Goal: Information Seeking & Learning: Learn about a topic

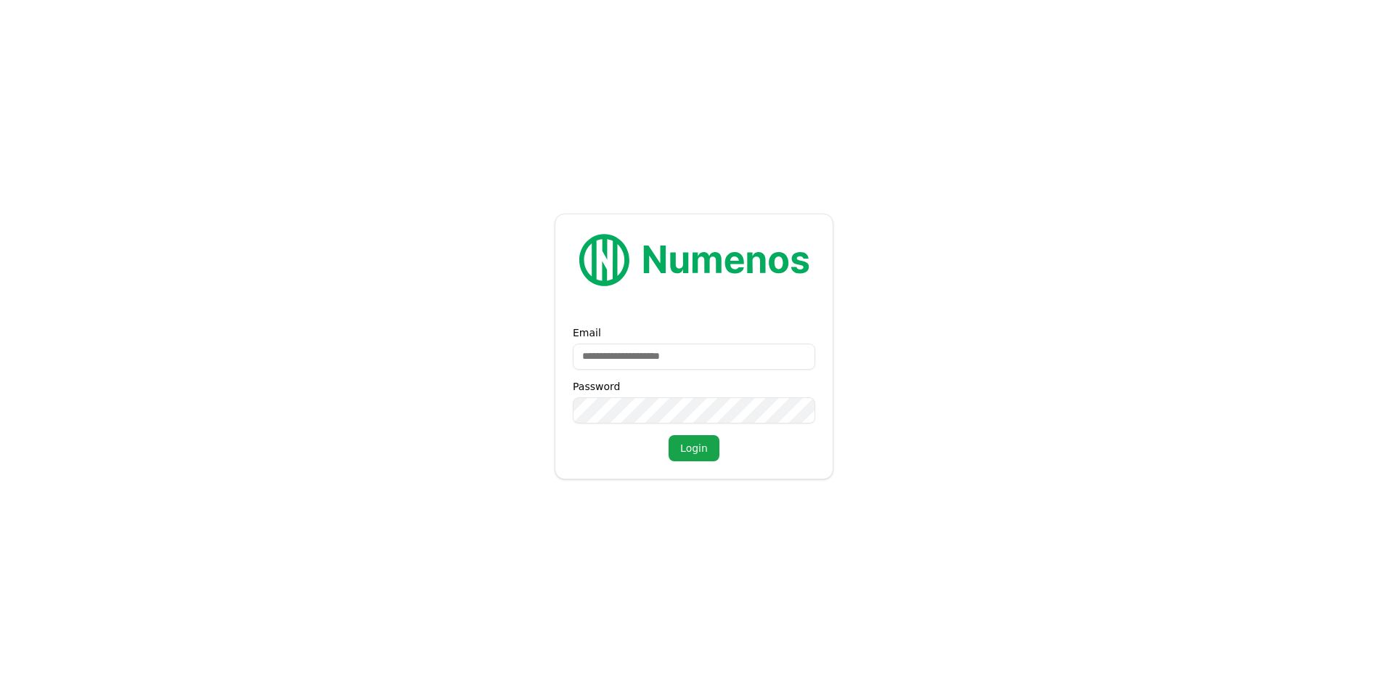
drag, startPoint x: 598, startPoint y: 355, endPoint x: 582, endPoint y: 354, distance: 16.8
click at [582, 354] on input "Email" at bounding box center [694, 356] width 242 height 26
drag, startPoint x: 602, startPoint y: 354, endPoint x: 585, endPoint y: 352, distance: 16.8
click at [585, 352] on input "Email" at bounding box center [694, 356] width 242 height 26
paste input "**********"
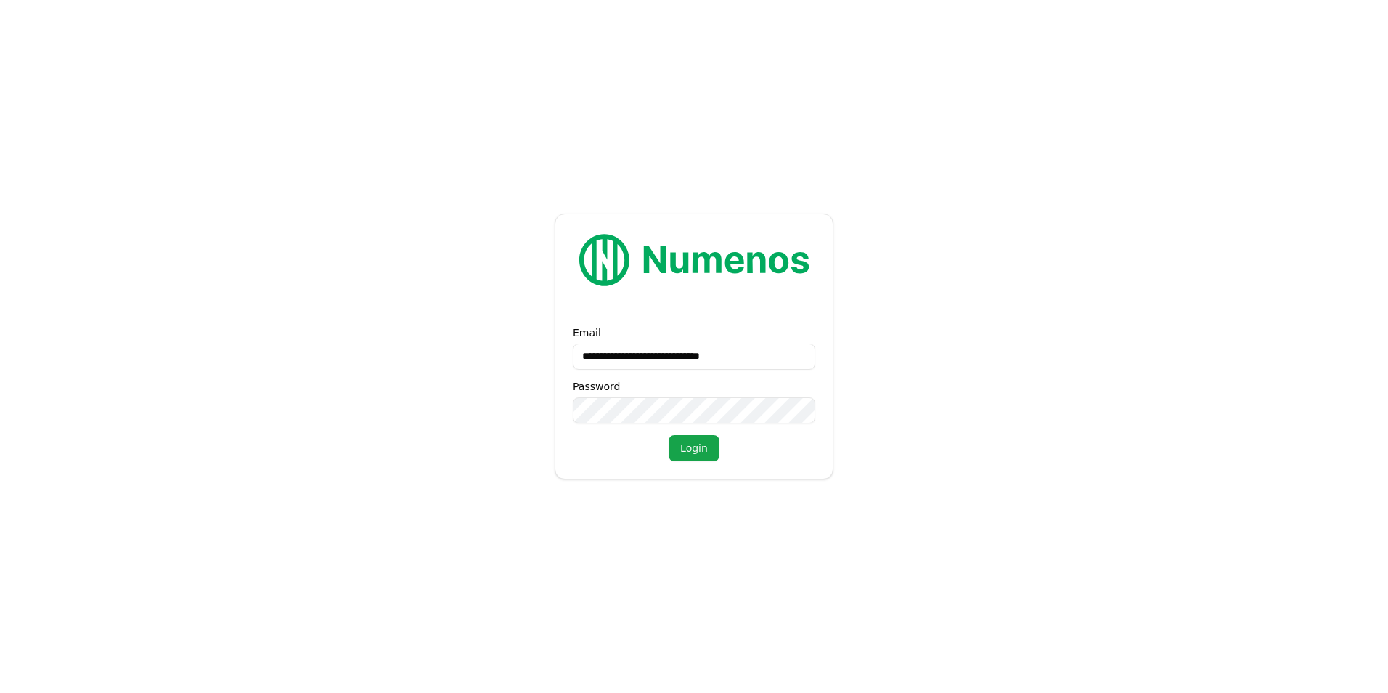
type input "**********"
click at [515, 404] on form "**********" at bounding box center [694, 346] width 1388 height 693
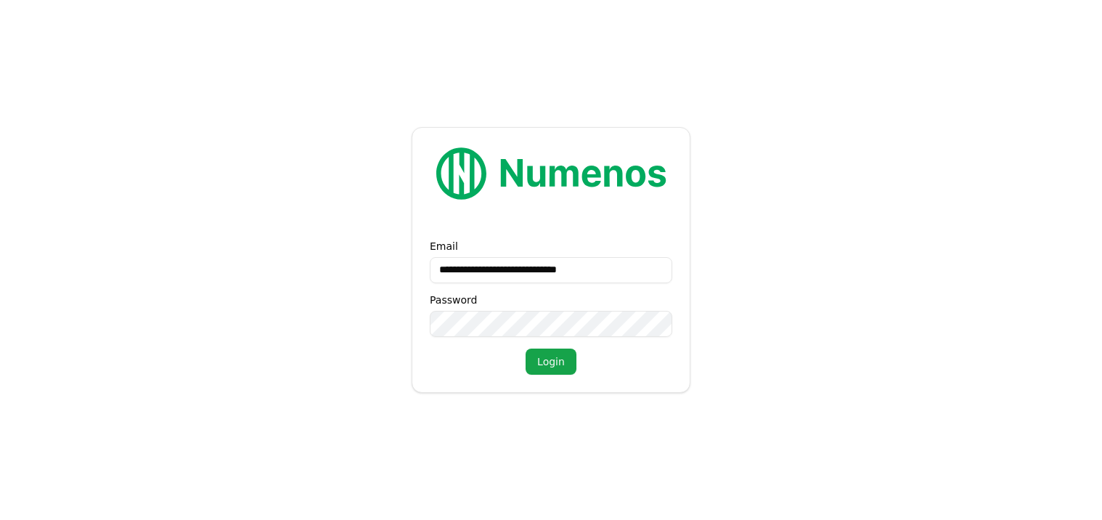
click at [543, 361] on button "Login" at bounding box center [551, 361] width 51 height 26
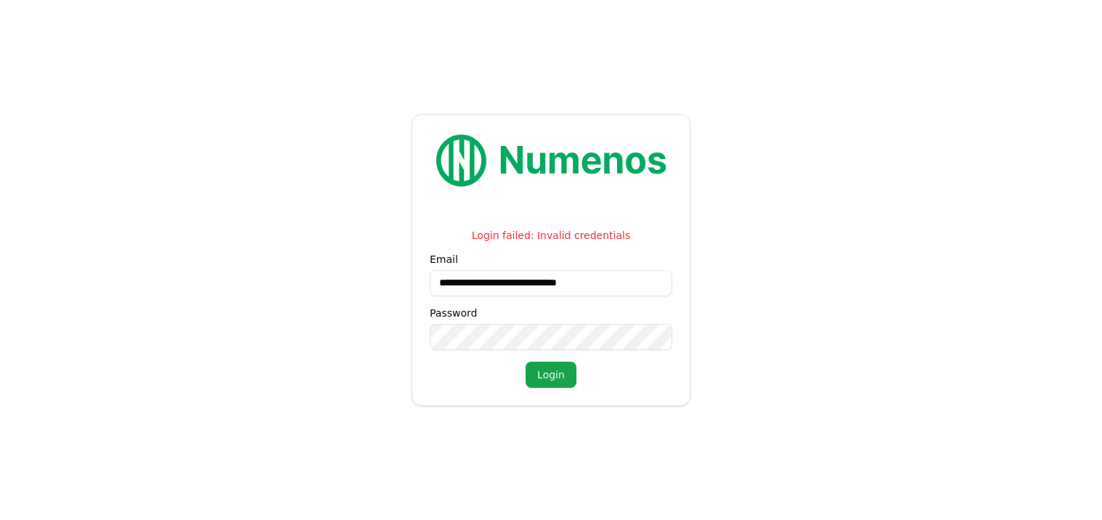
click at [550, 375] on button "Login" at bounding box center [551, 375] width 51 height 26
click at [383, 333] on form "**********" at bounding box center [551, 260] width 1102 height 520
click at [544, 377] on button "Login" at bounding box center [551, 375] width 51 height 26
click at [384, 338] on form "**********" at bounding box center [551, 260] width 1102 height 520
click at [558, 372] on button "Login" at bounding box center [551, 375] width 51 height 26
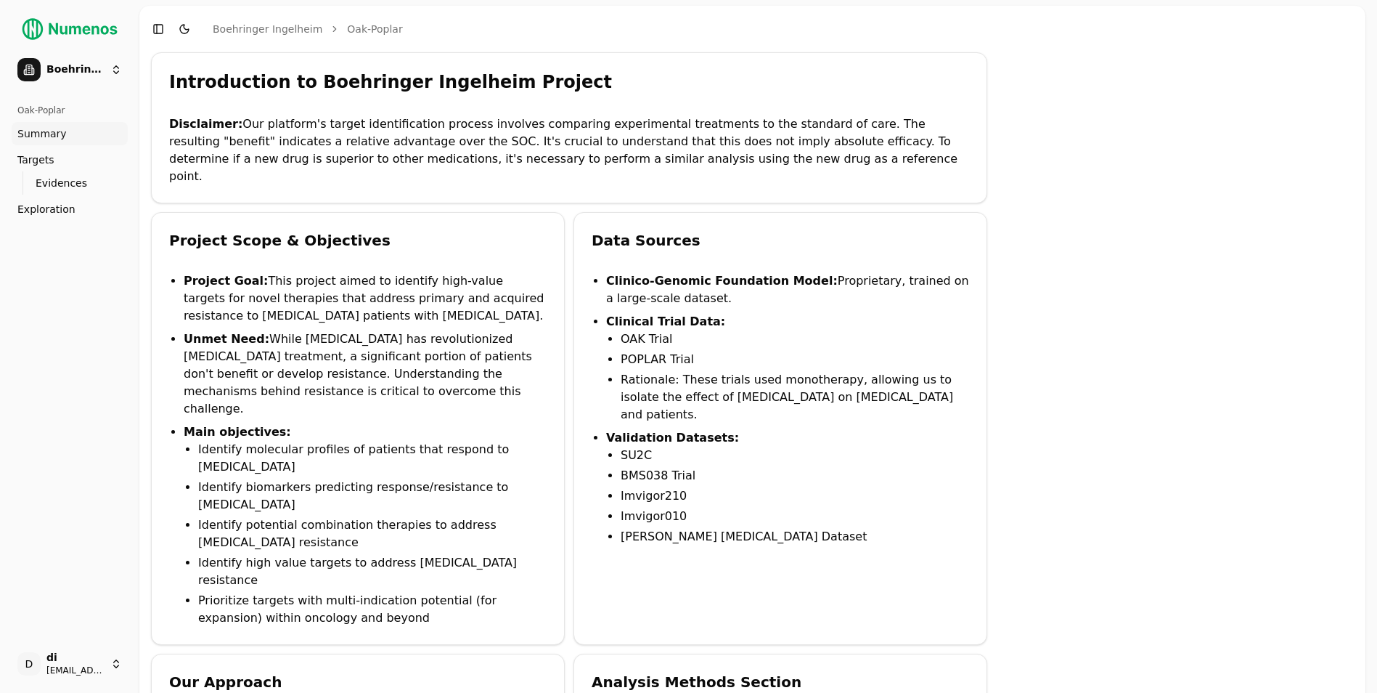
click at [57, 181] on span "Evidences" at bounding box center [62, 183] width 52 height 15
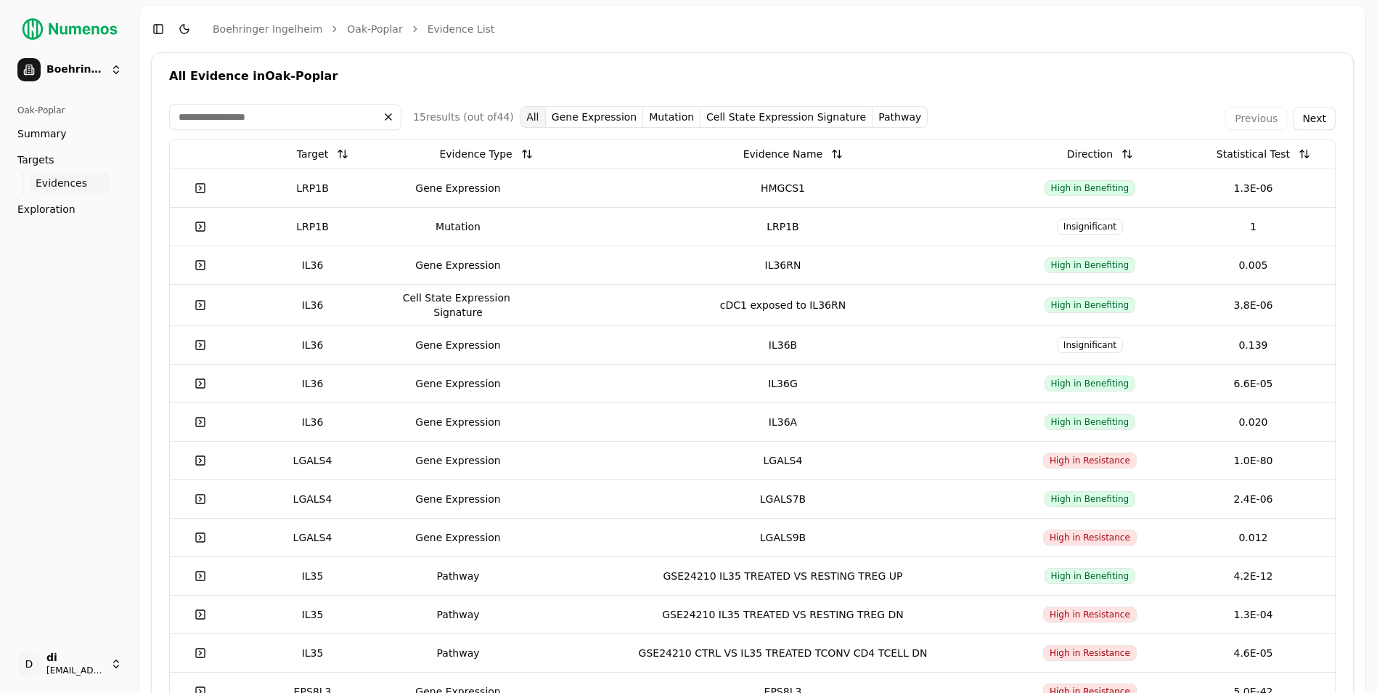
click at [592, 113] on button "Gene Expression" at bounding box center [594, 117] width 97 height 22
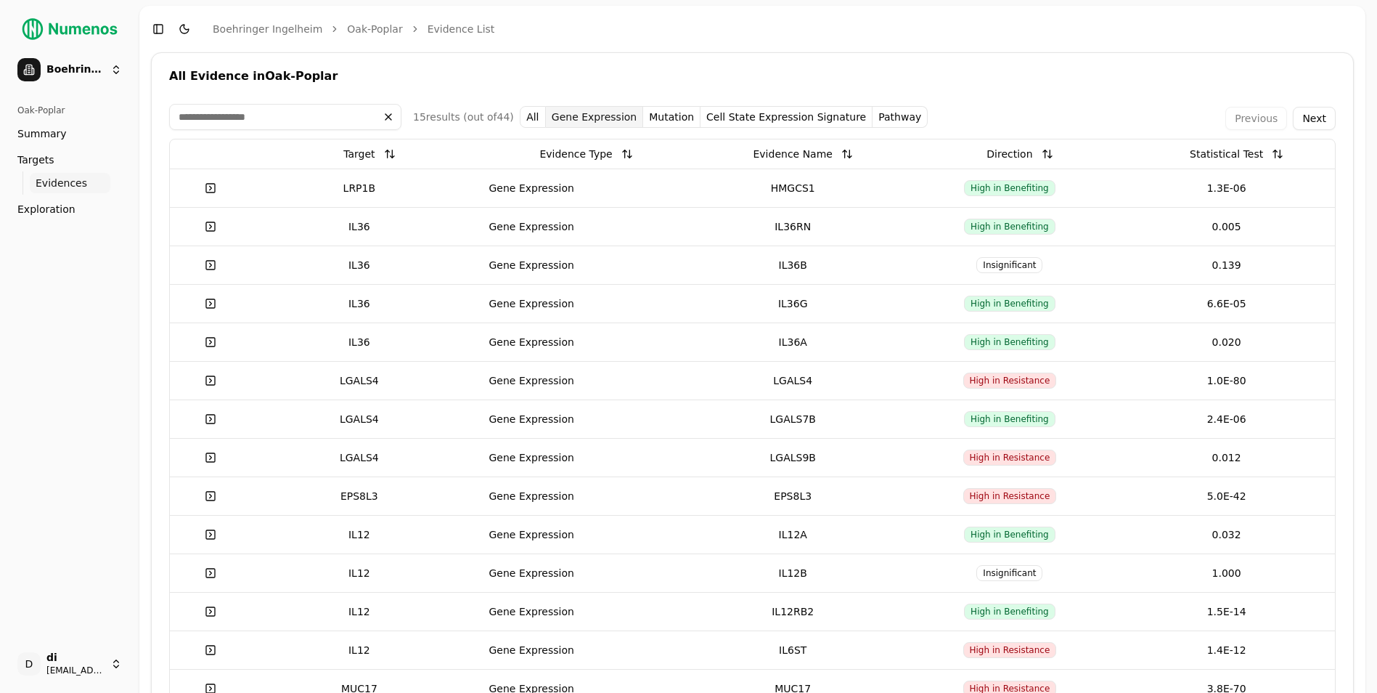
click at [521, 114] on button "All" at bounding box center [533, 117] width 26 height 22
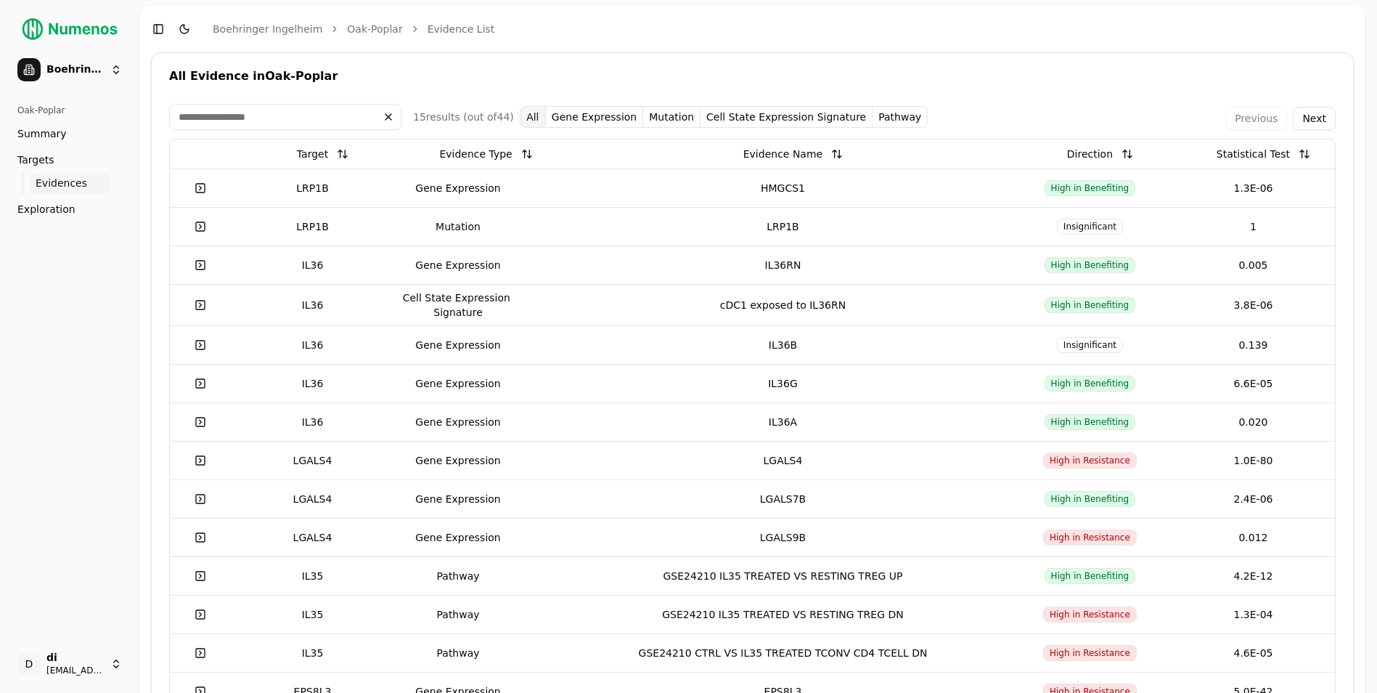
click at [1090, 119] on button "Next" at bounding box center [1314, 118] width 43 height 23
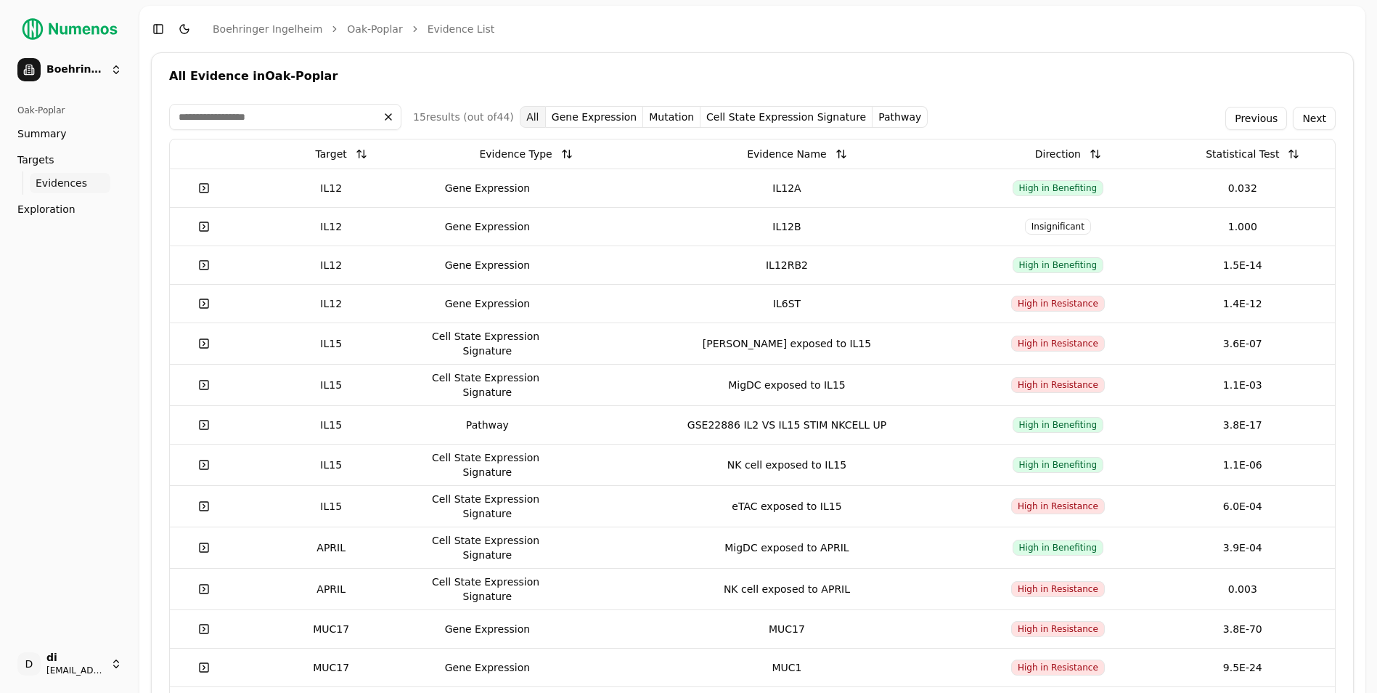
click at [1090, 118] on button "Next" at bounding box center [1314, 118] width 43 height 23
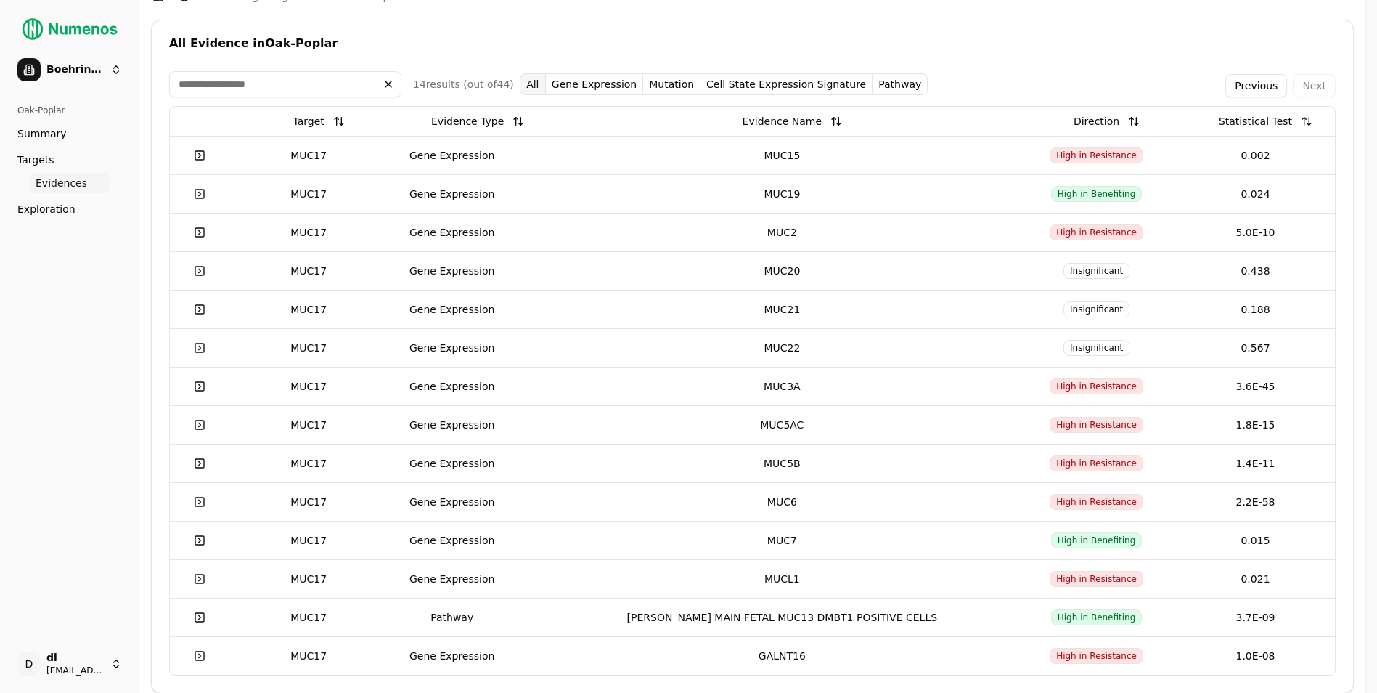
scroll to position [51, 0]
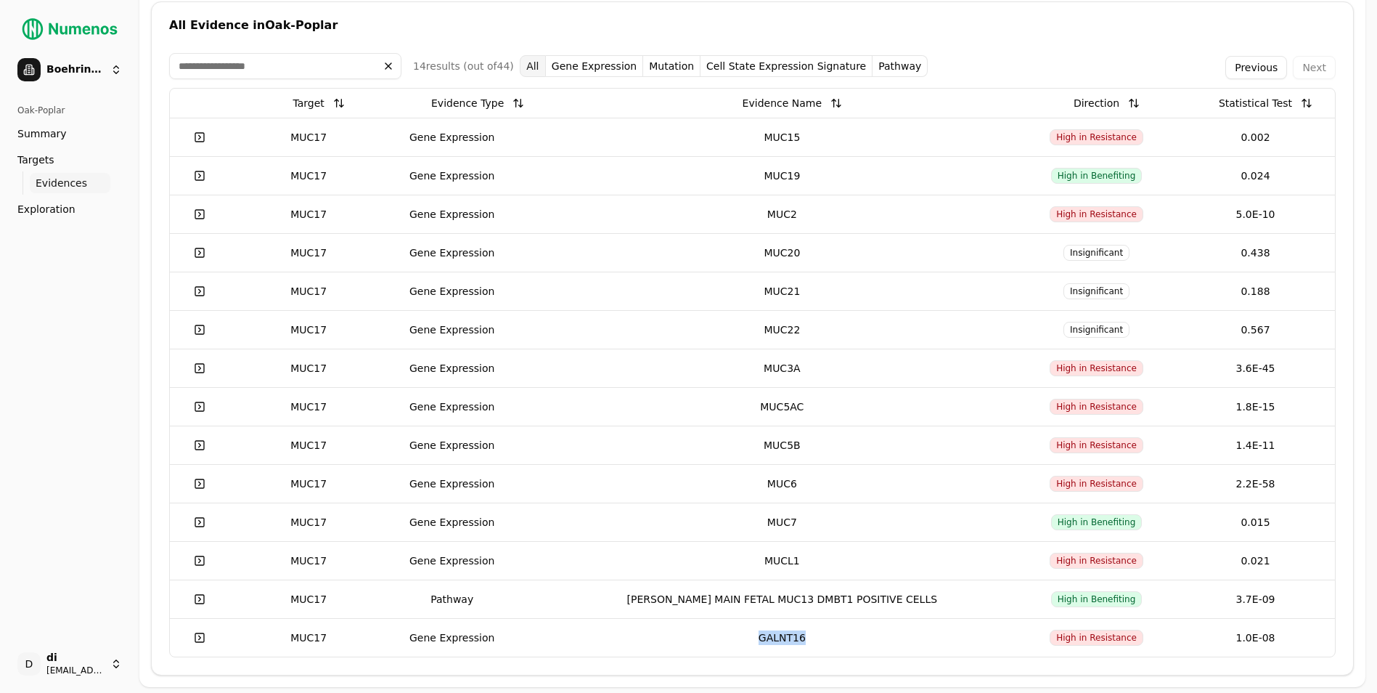
drag, startPoint x: 767, startPoint y: 638, endPoint x: 815, endPoint y: 639, distance: 47.9
click at [815, 519] on div "GALNT16" at bounding box center [782, 637] width 458 height 15
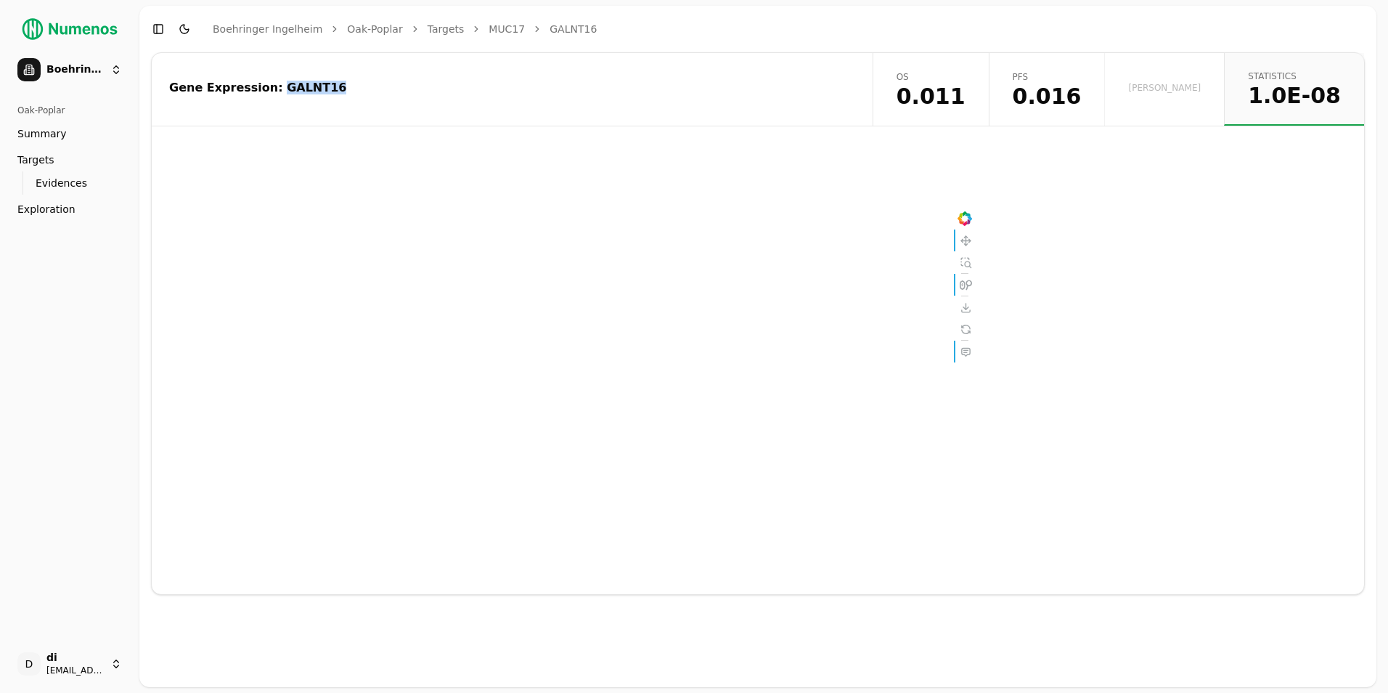
drag, startPoint x: 264, startPoint y: 93, endPoint x: 307, endPoint y: 92, distance: 43.6
click at [307, 92] on div "Gene Expression: GALNT16" at bounding box center [510, 88] width 682 height 12
copy div "GALNT16"
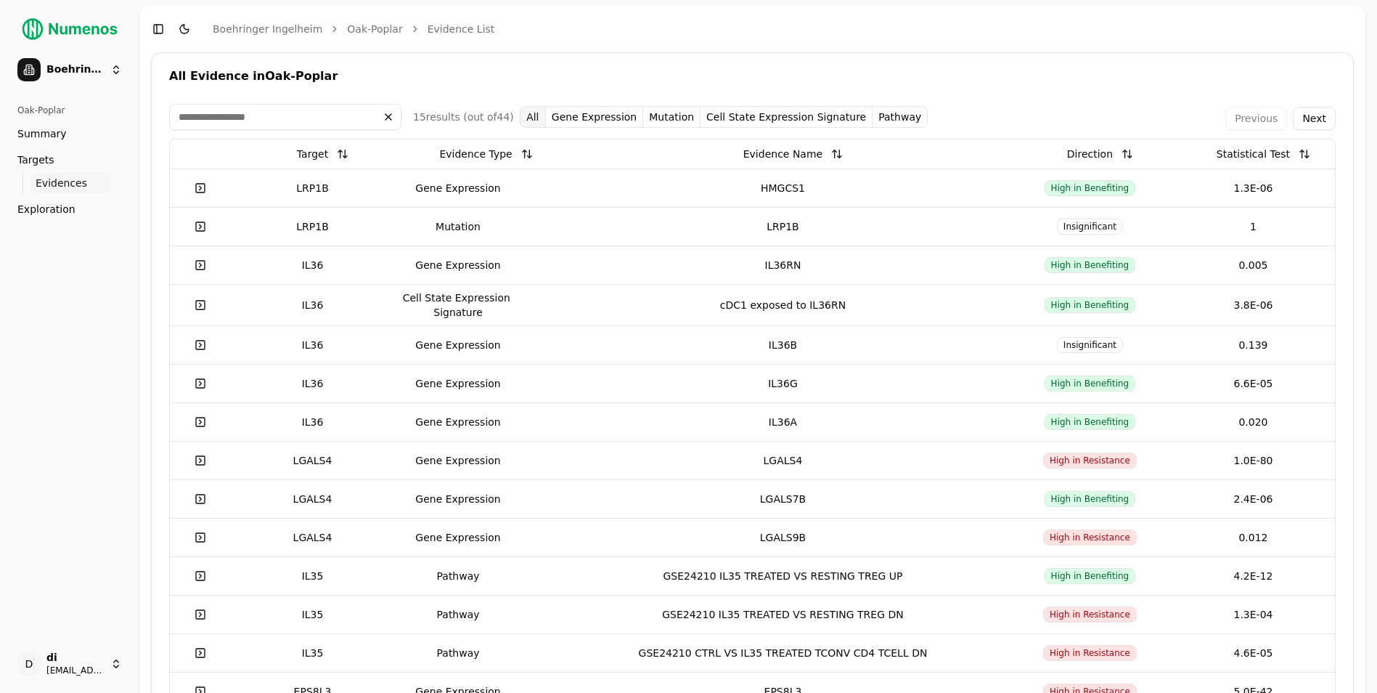
click at [1090, 121] on button "Next" at bounding box center [1314, 118] width 43 height 23
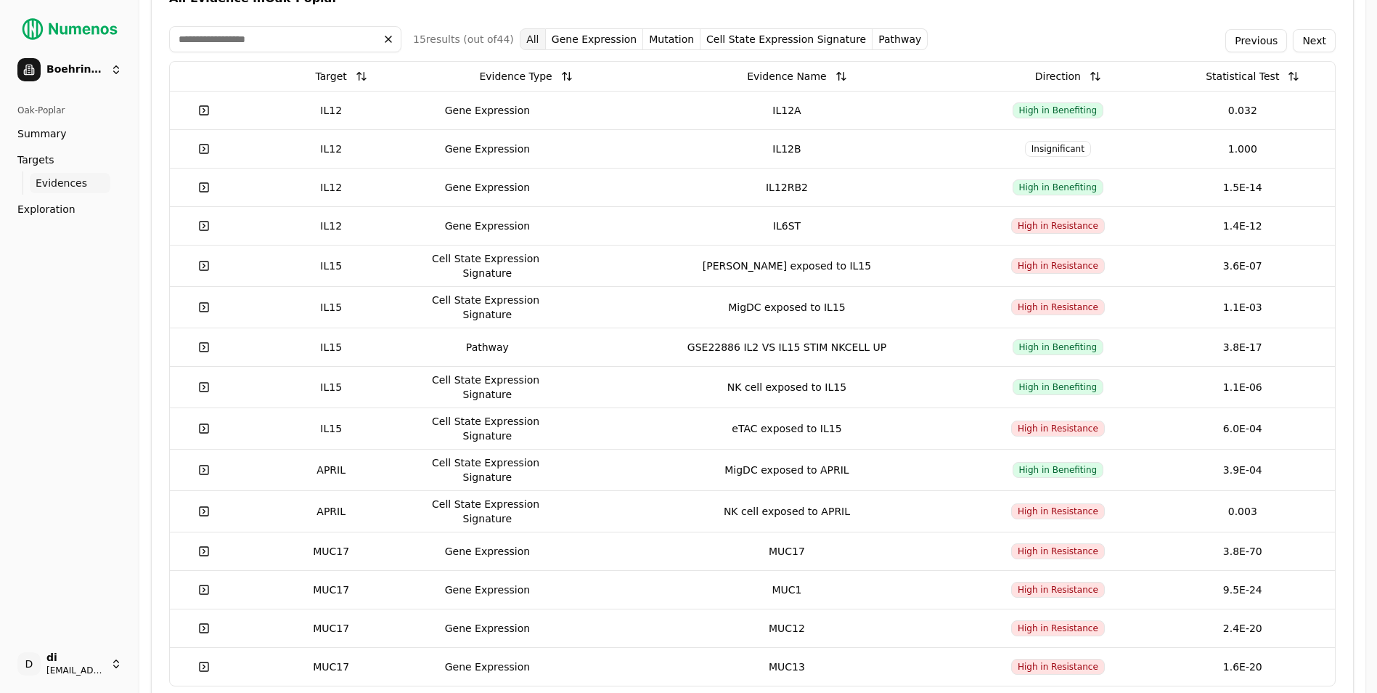
scroll to position [107, 0]
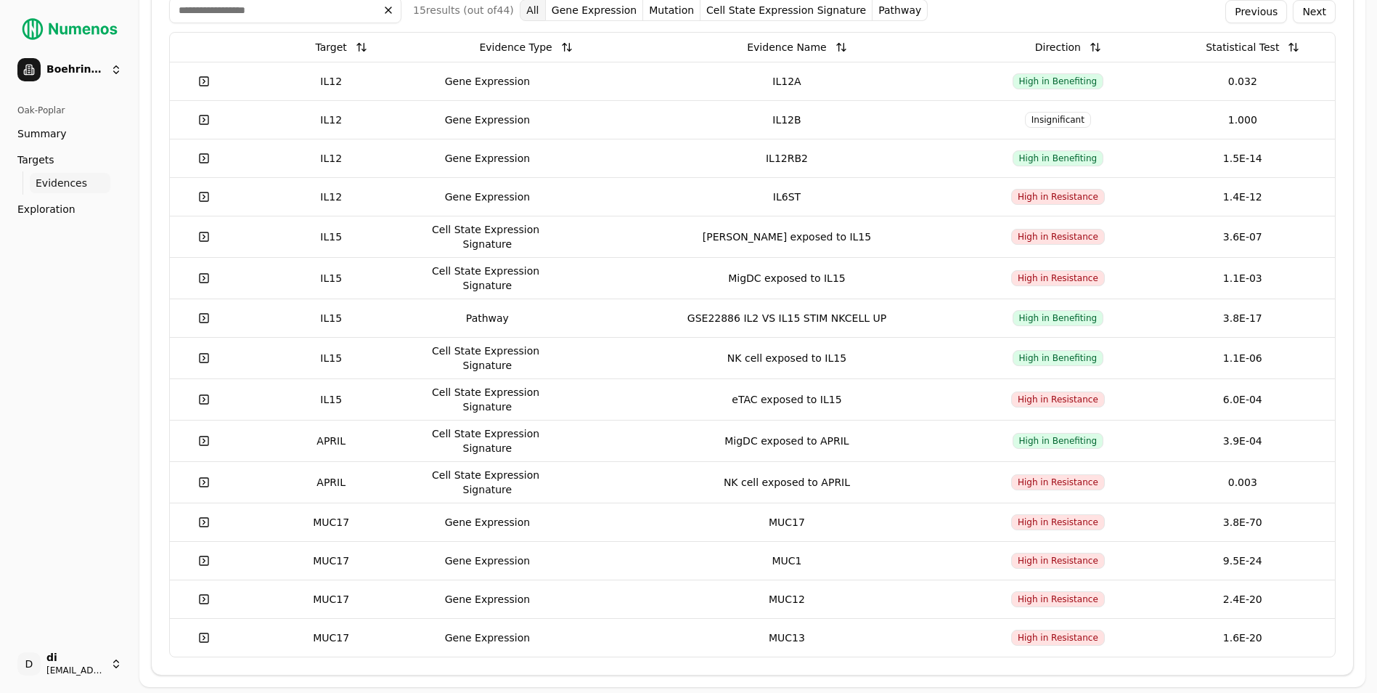
click at [1090, 13] on button "Next" at bounding box center [1314, 11] width 43 height 23
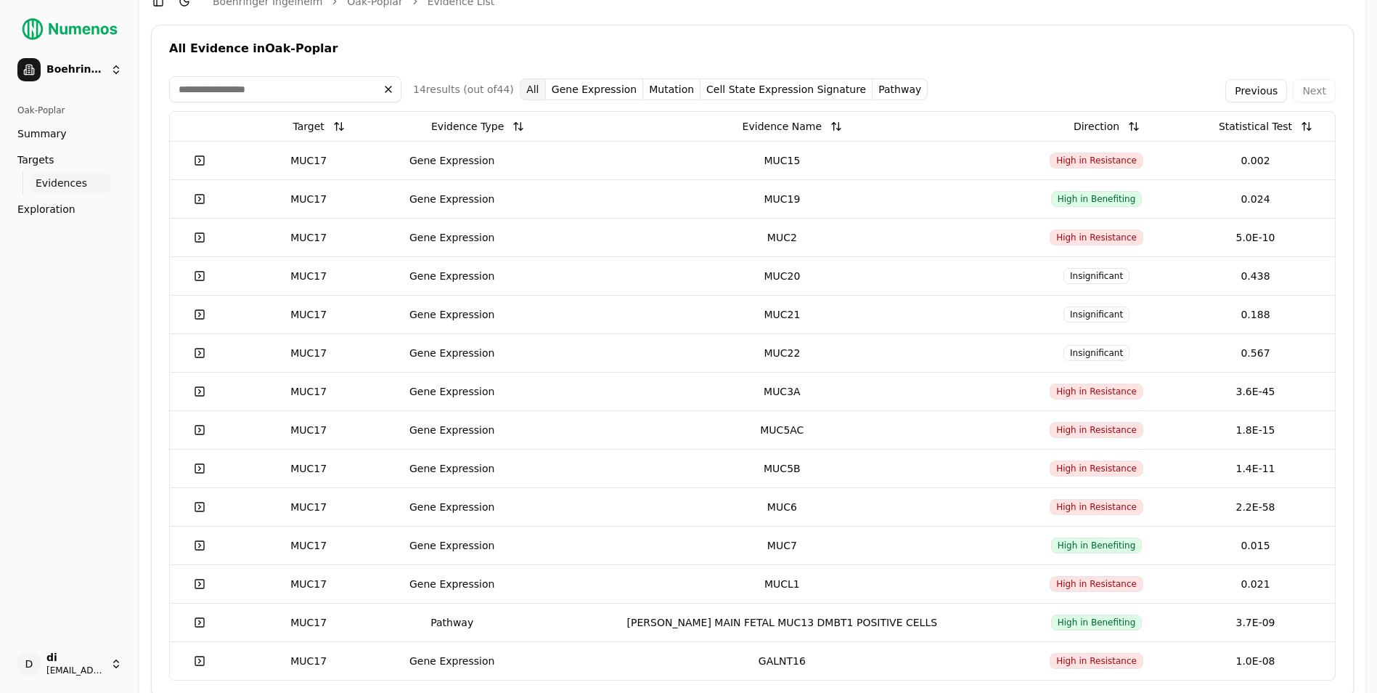
scroll to position [51, 0]
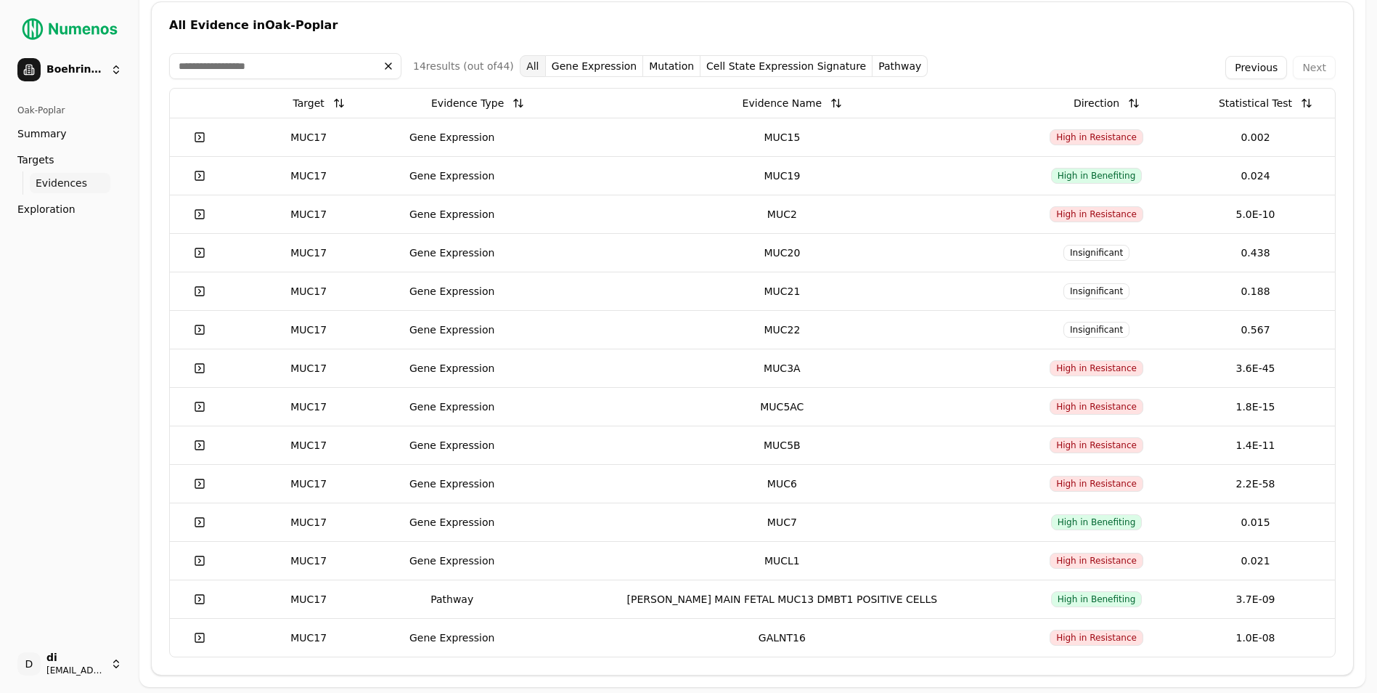
click at [1090, 99] on button at bounding box center [1133, 103] width 29 height 26
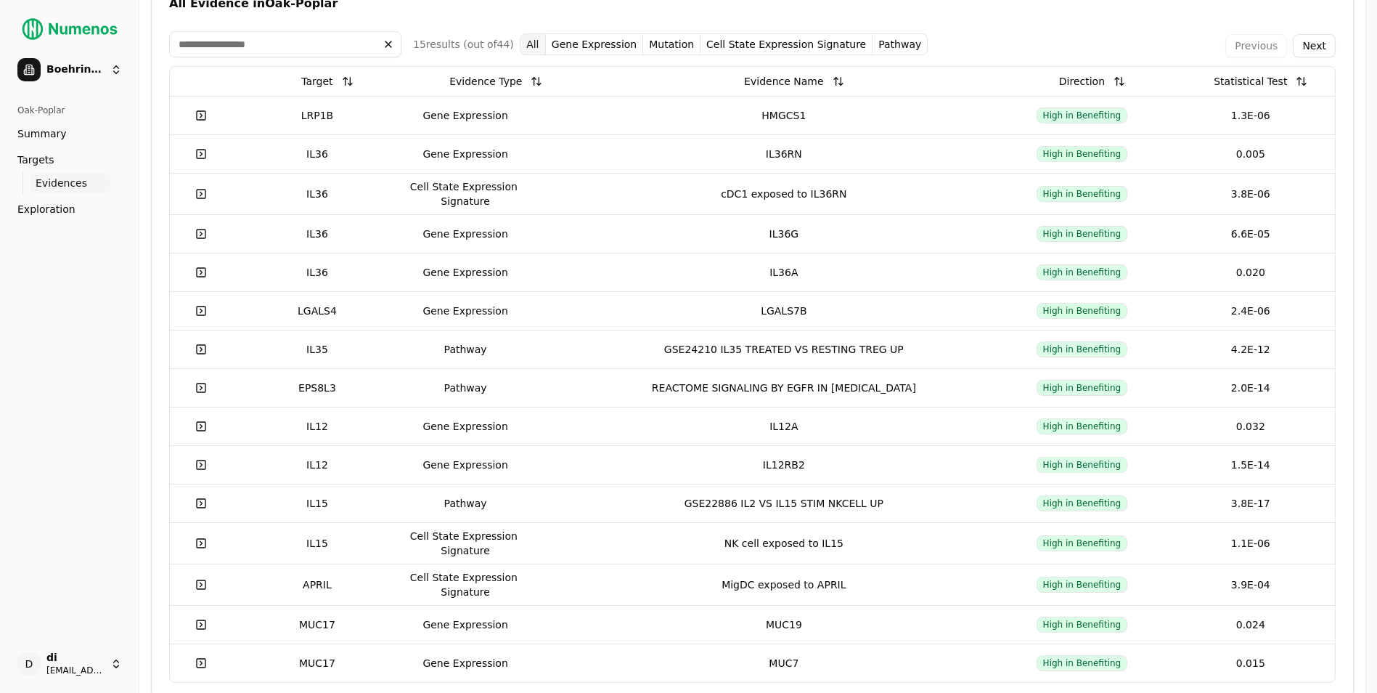
scroll to position [98, 0]
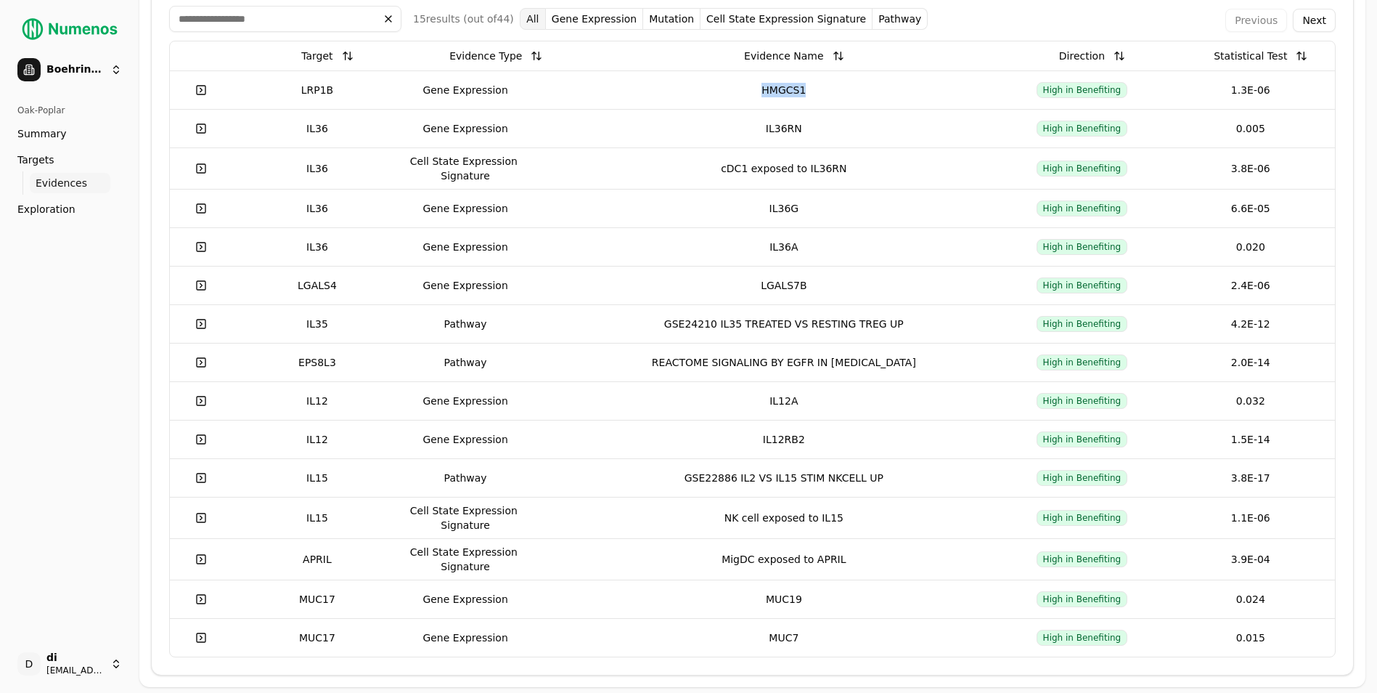
drag, startPoint x: 770, startPoint y: 91, endPoint x: 817, endPoint y: 91, distance: 47.2
click at [817, 91] on div "HMGCS1" at bounding box center [784, 90] width 416 height 15
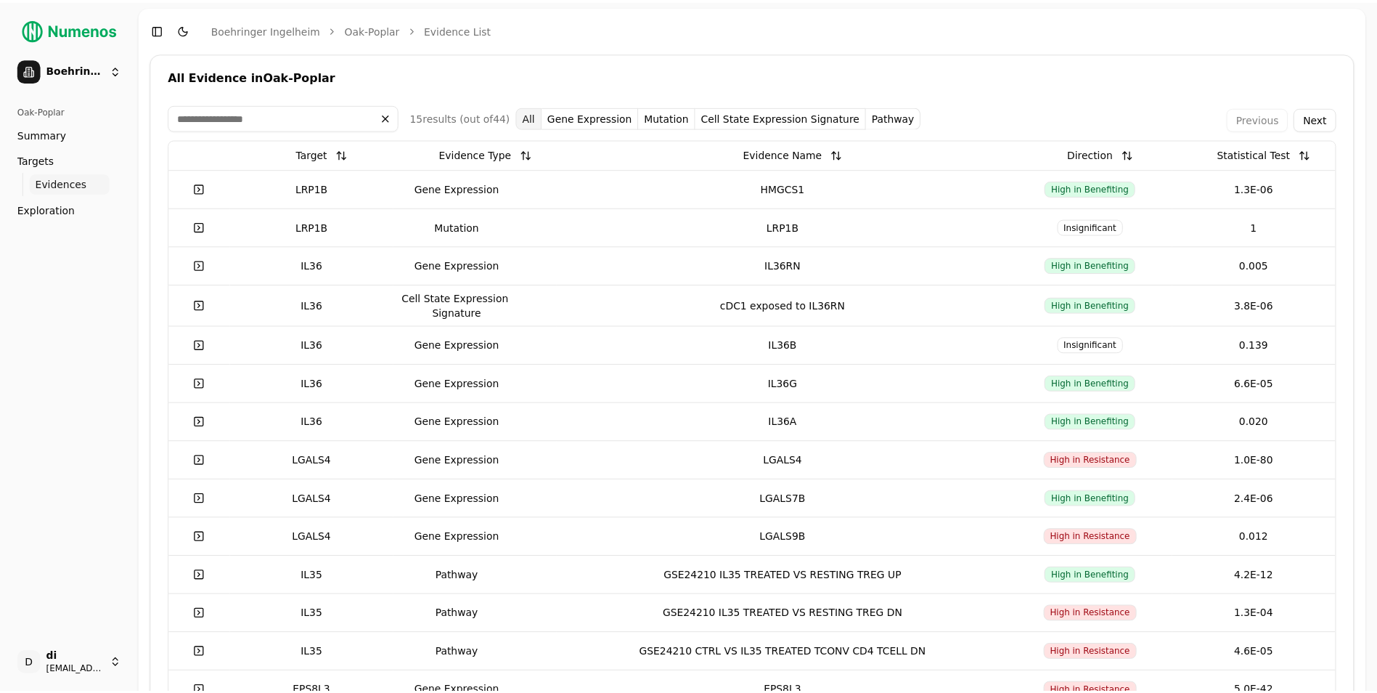
scroll to position [92, 0]
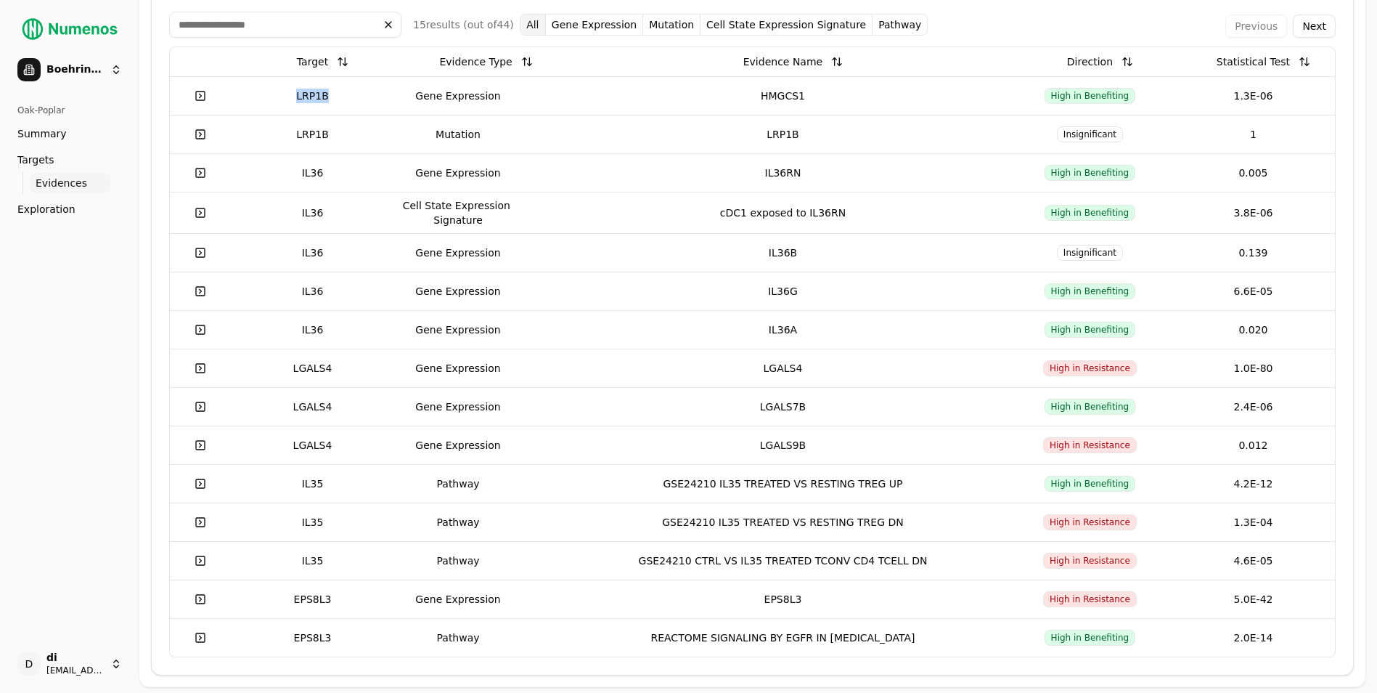
drag, startPoint x: 308, startPoint y: 96, endPoint x: 333, endPoint y: 99, distance: 24.9
click at [333, 99] on div "LRP1B" at bounding box center [313, 96] width 152 height 15
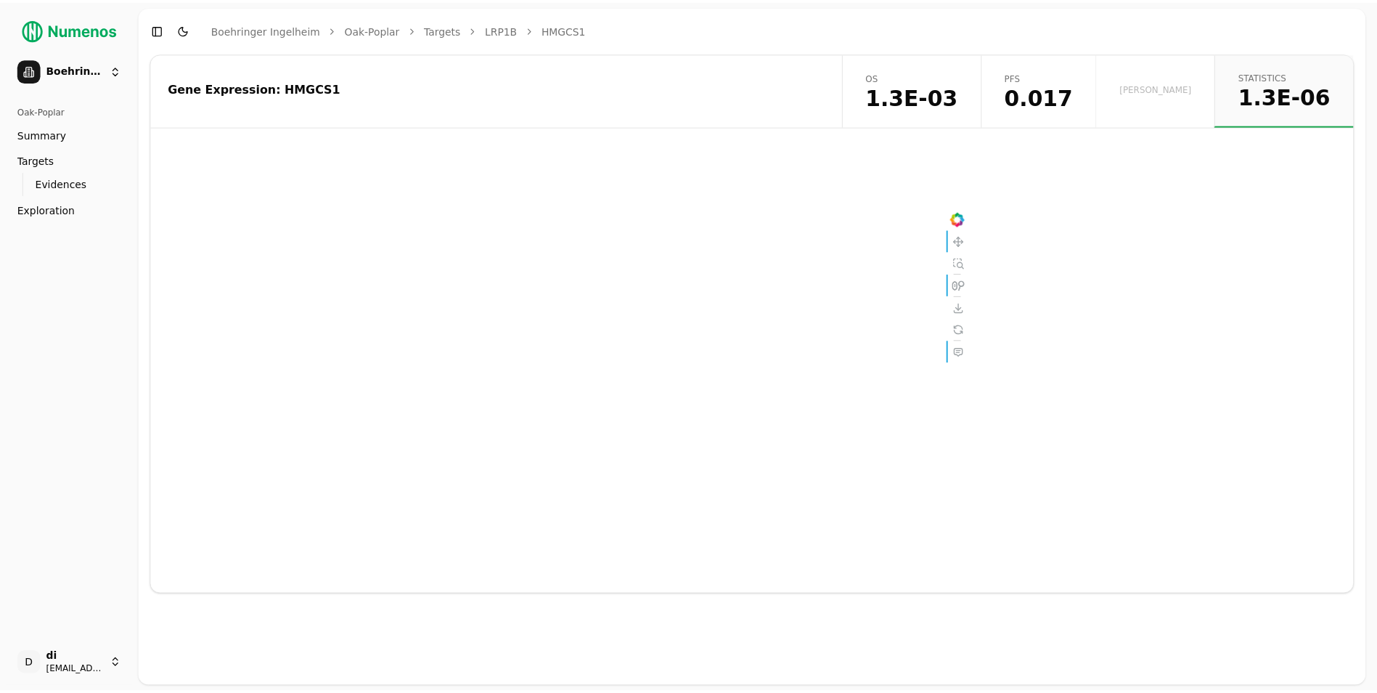
scroll to position [92, 0]
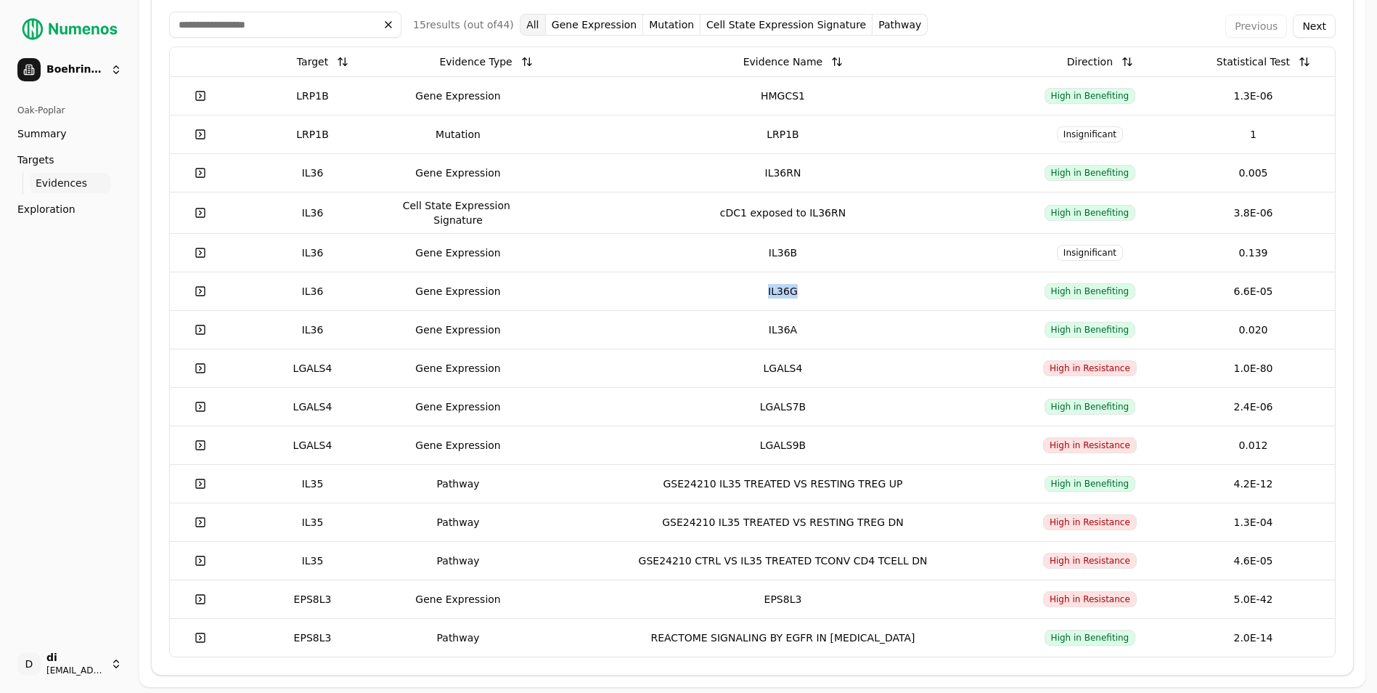
drag, startPoint x: 775, startPoint y: 293, endPoint x: 805, endPoint y: 293, distance: 30.5
click at [805, 293] on div "IL36G" at bounding box center [782, 291] width 439 height 15
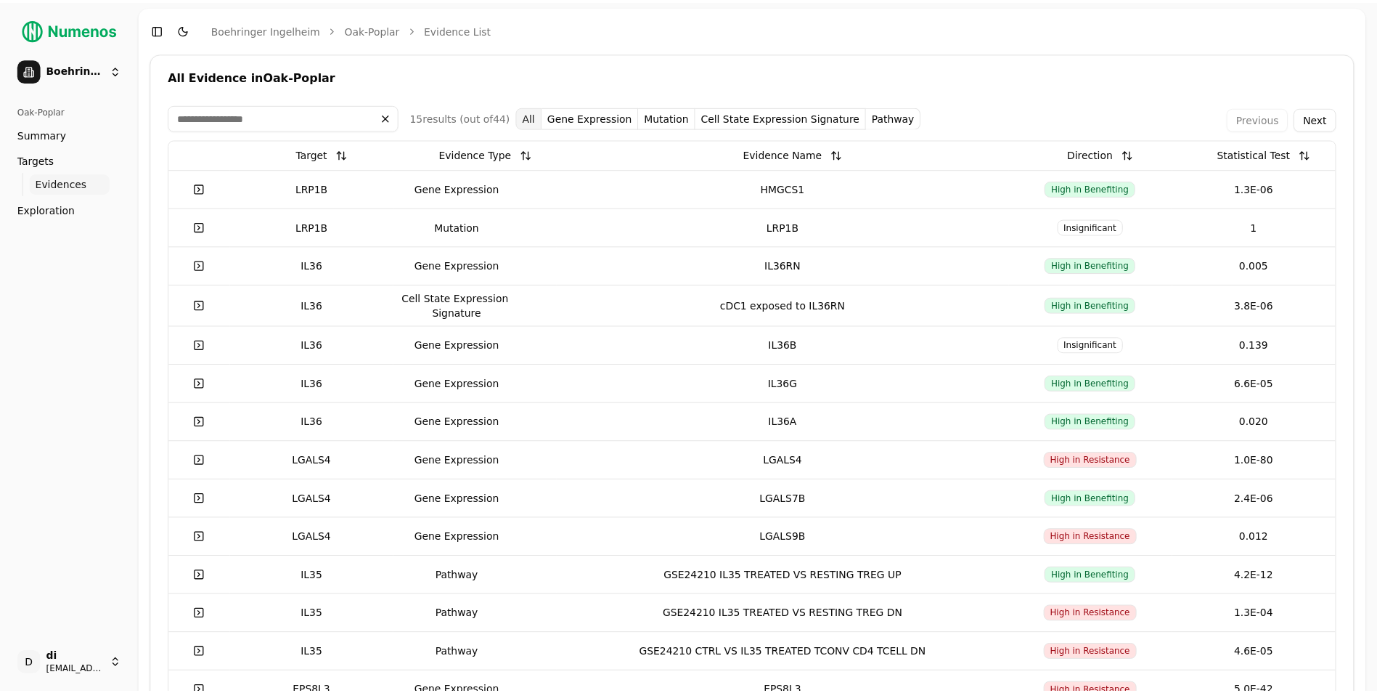
scroll to position [92, 0]
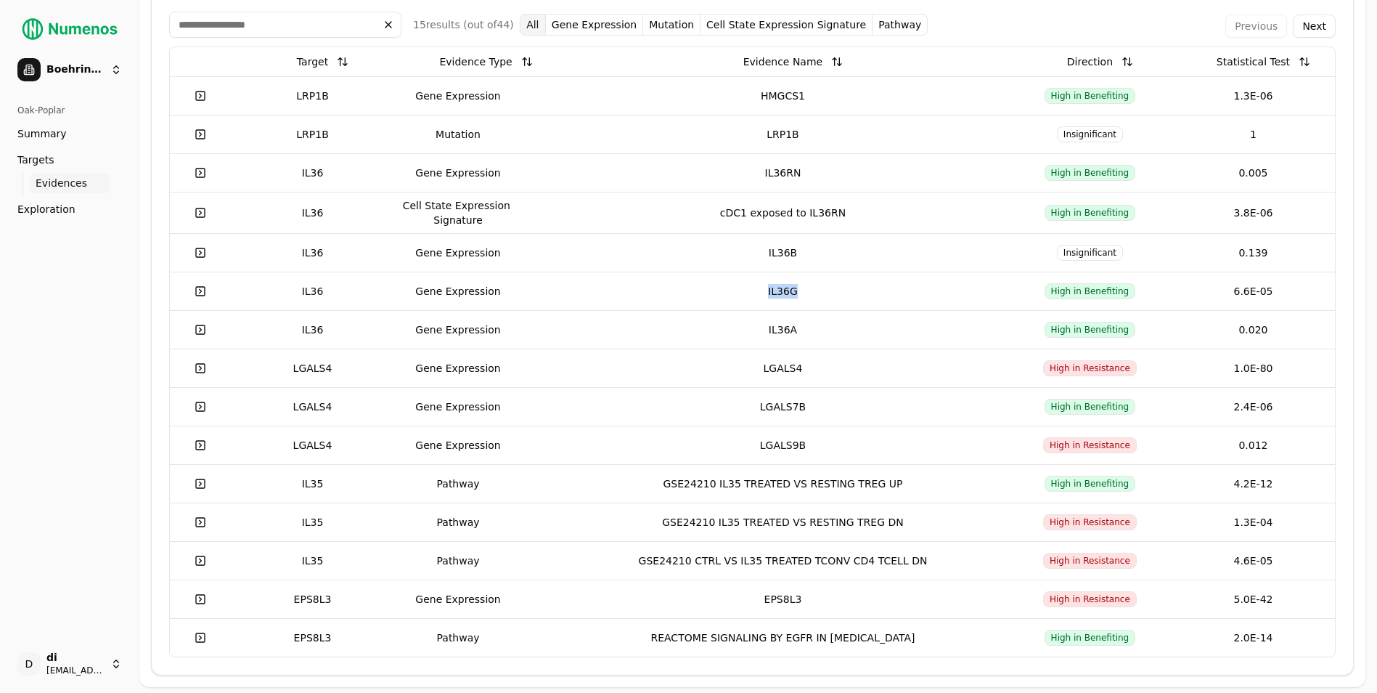
drag, startPoint x: 775, startPoint y: 292, endPoint x: 802, endPoint y: 294, distance: 27.7
click at [802, 294] on div "IL36G" at bounding box center [782, 291] width 439 height 15
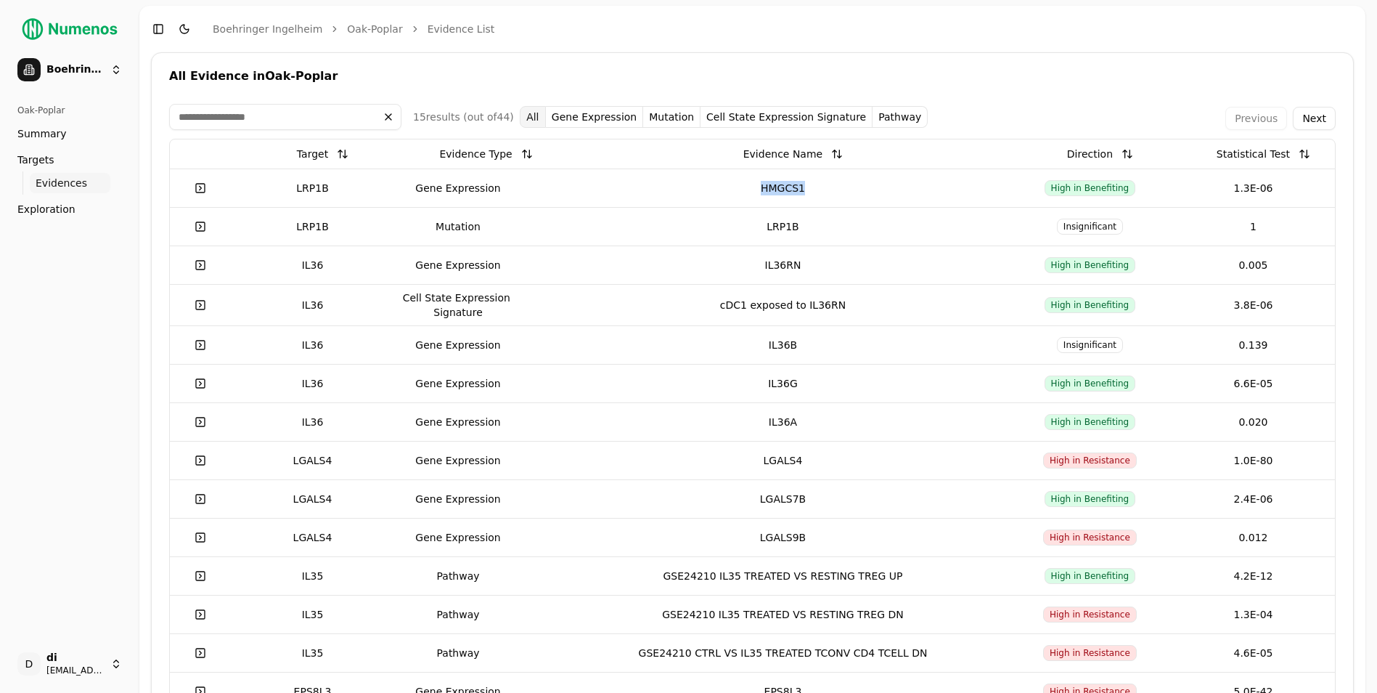
drag, startPoint x: 768, startPoint y: 189, endPoint x: 819, endPoint y: 190, distance: 50.8
click at [819, 190] on div "HMGCS1" at bounding box center [782, 188] width 439 height 15
click at [1090, 122] on button "Next" at bounding box center [1314, 118] width 43 height 23
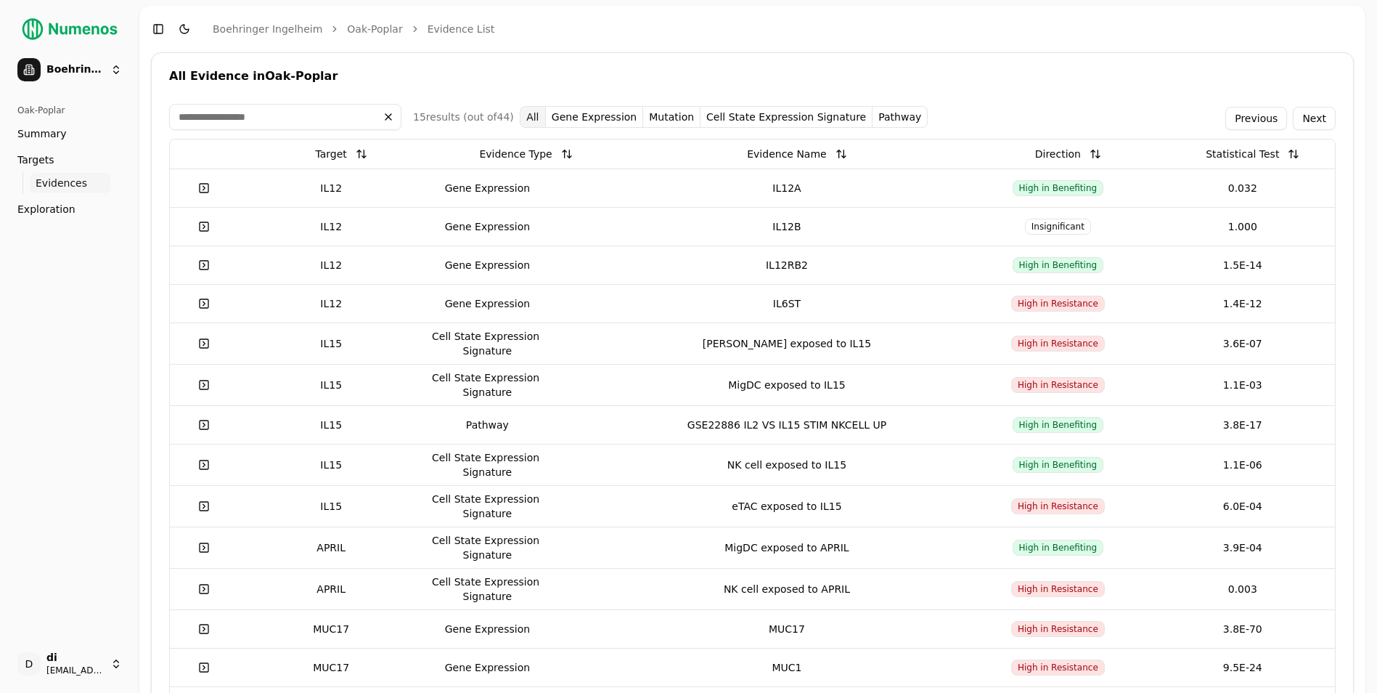
scroll to position [73, 0]
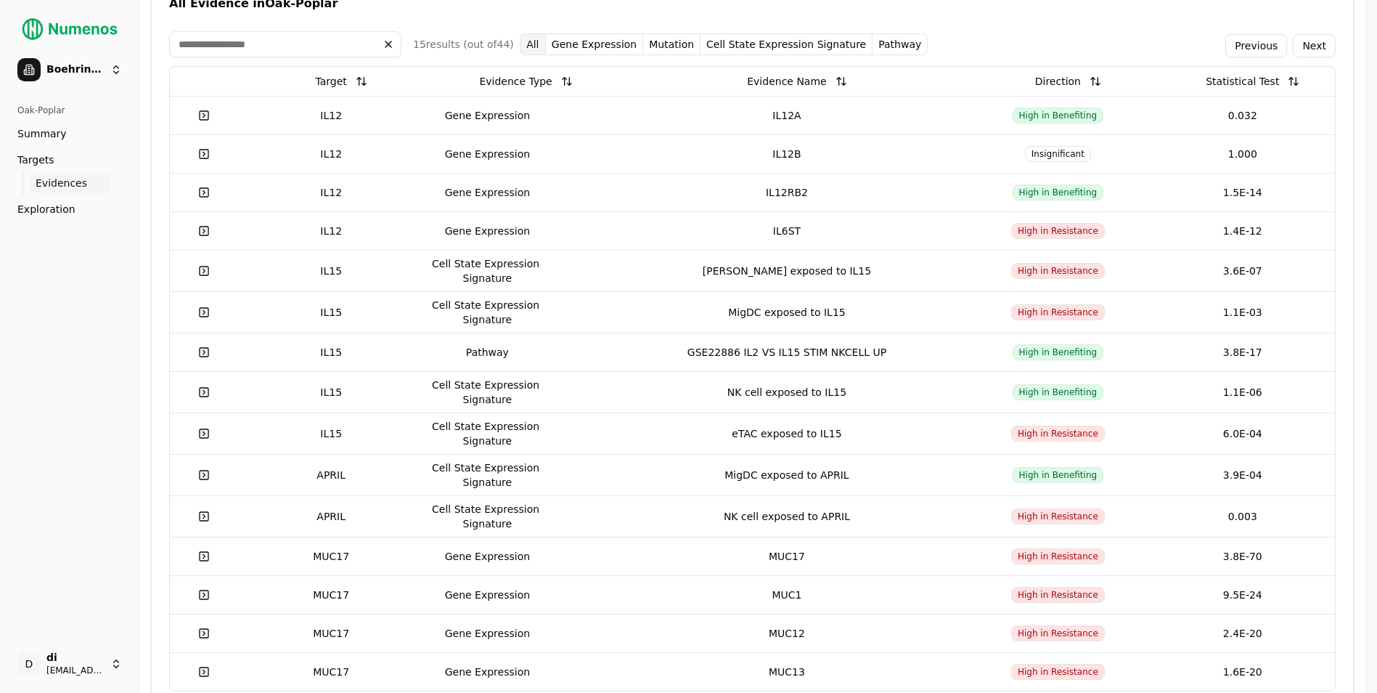
drag, startPoint x: 1276, startPoint y: 46, endPoint x: 1223, endPoint y: 73, distance: 59.4
click at [1090, 72] on div "15 result s (out of 44 ) All Gene Expression mutation Cell State Expression Sig…" at bounding box center [752, 361] width 1167 height 660
click at [1090, 48] on button "Next" at bounding box center [1314, 45] width 43 height 23
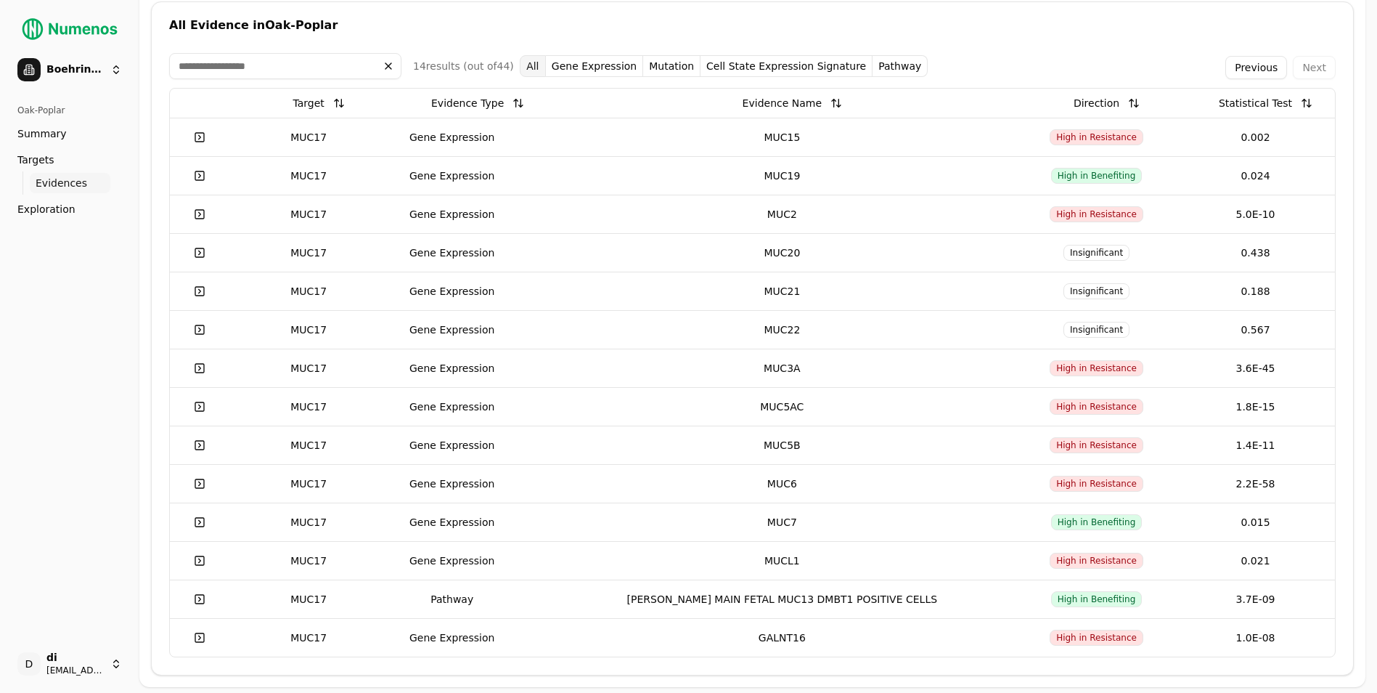
scroll to position [51, 0]
click at [1090, 70] on button "Previous" at bounding box center [1256, 67] width 62 height 23
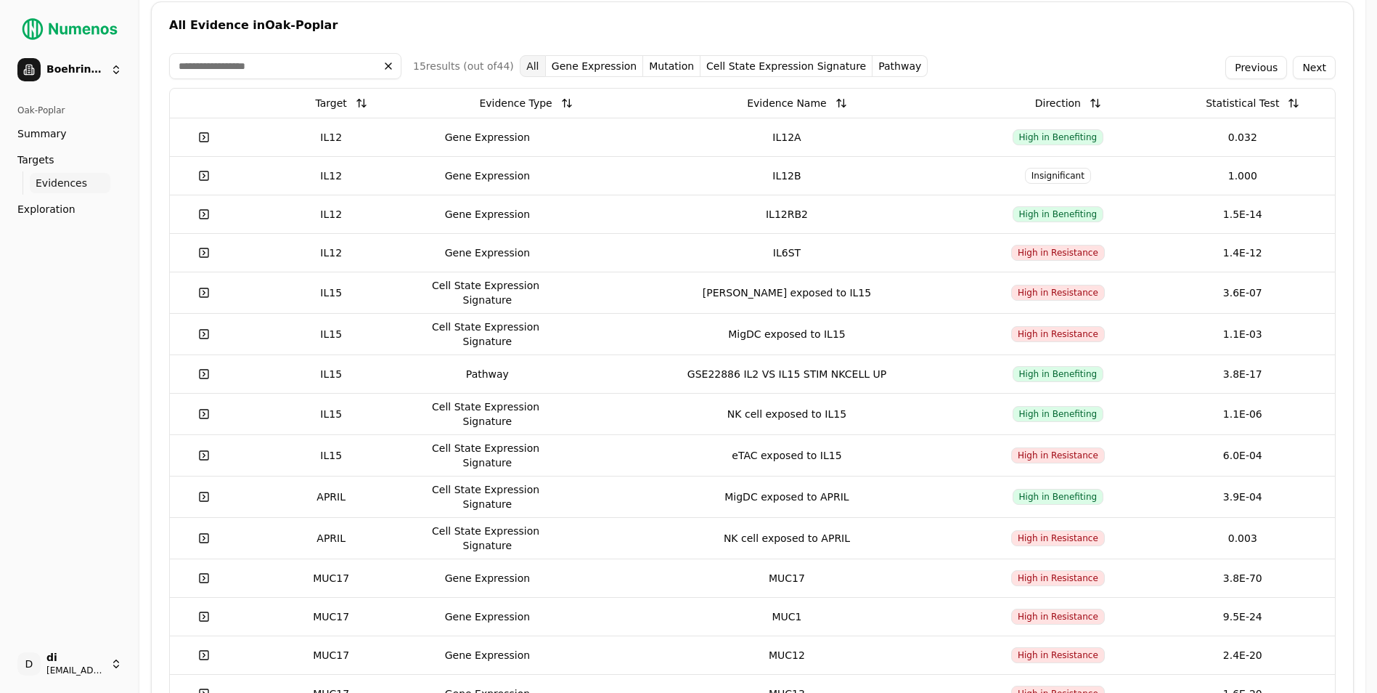
click at [1090, 70] on button "Previous" at bounding box center [1256, 67] width 62 height 23
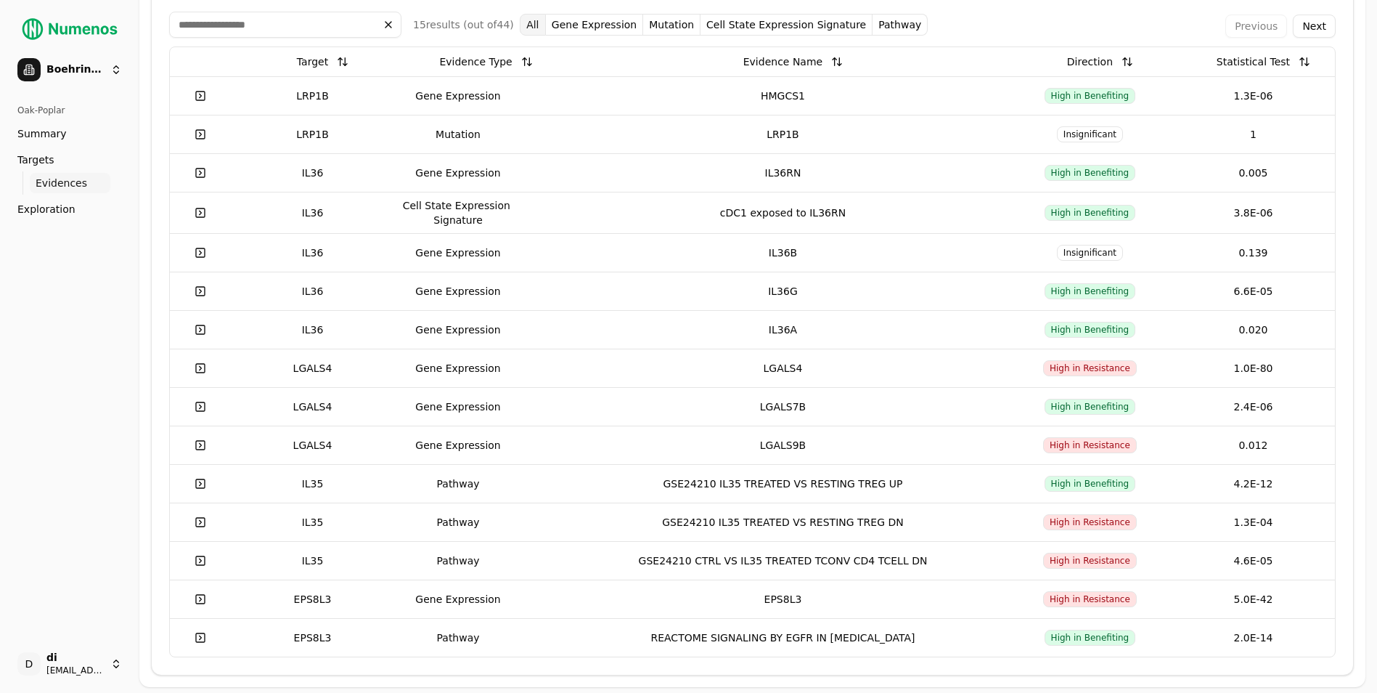
scroll to position [0, 0]
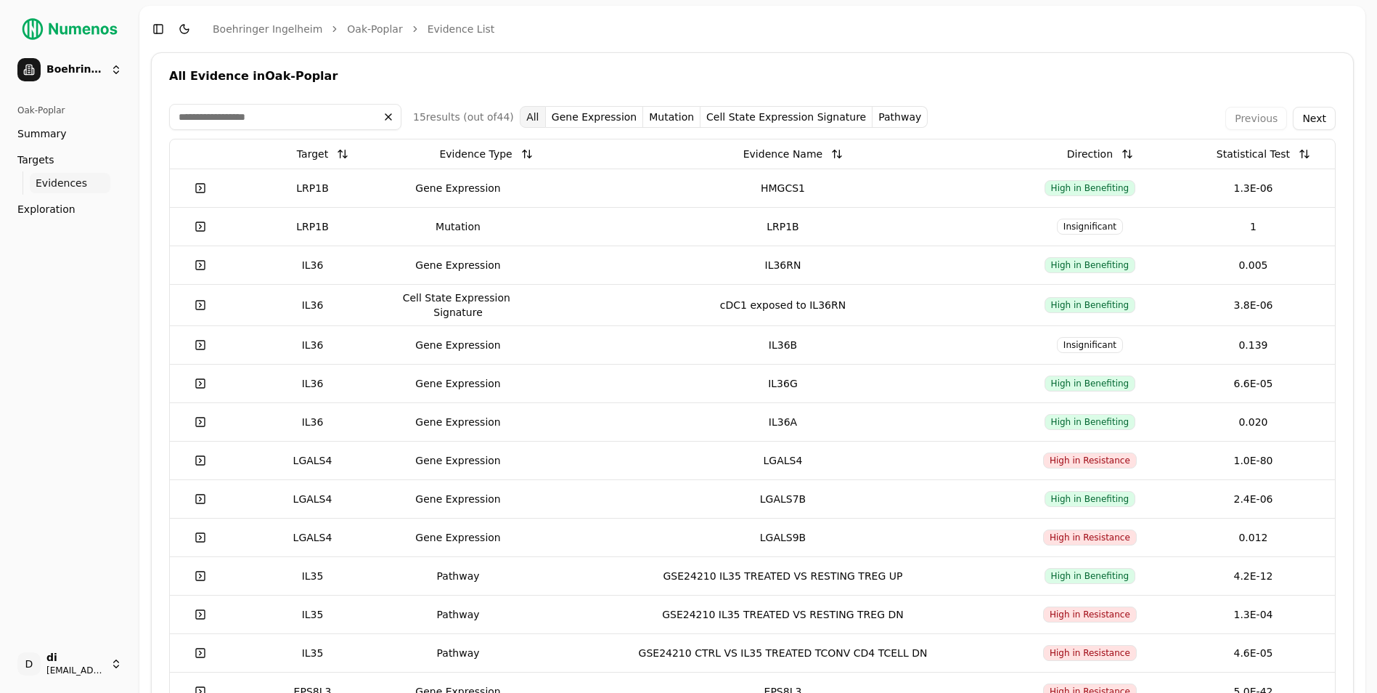
click at [1090, 118] on button "Next" at bounding box center [1314, 118] width 43 height 23
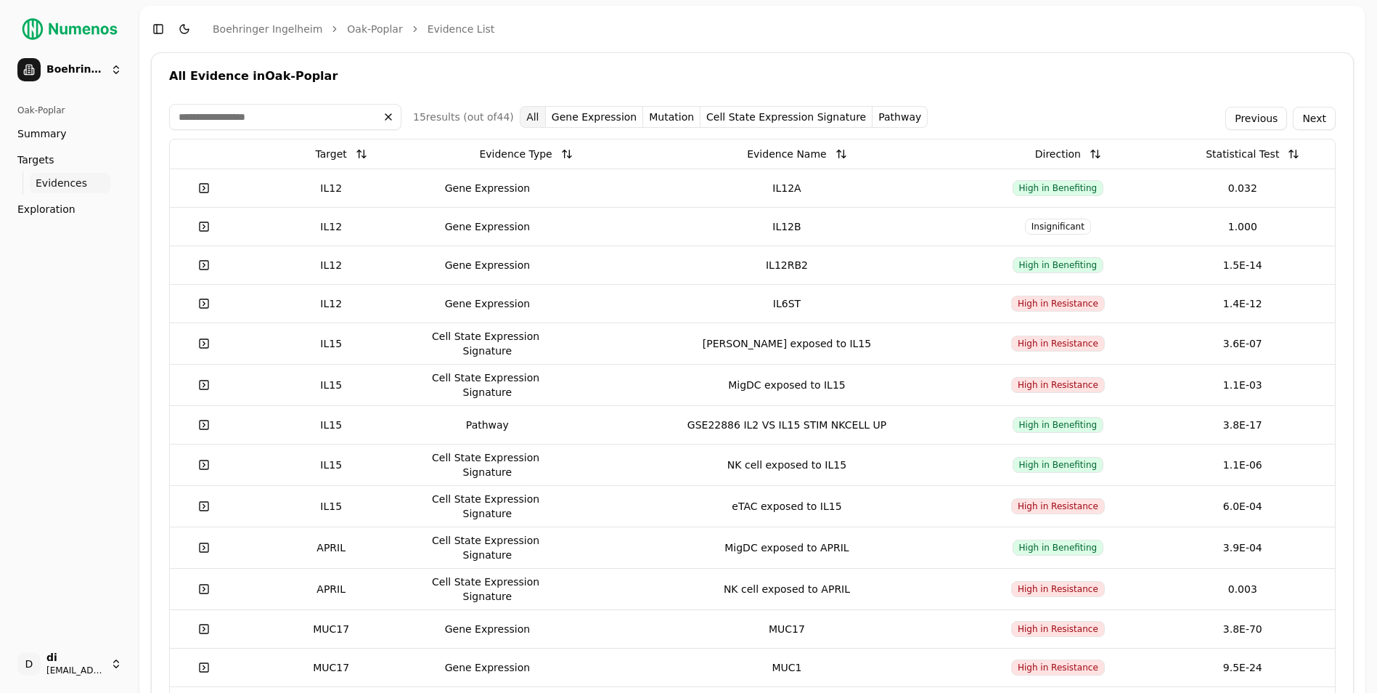
click at [1090, 118] on button "Next" at bounding box center [1314, 118] width 43 height 23
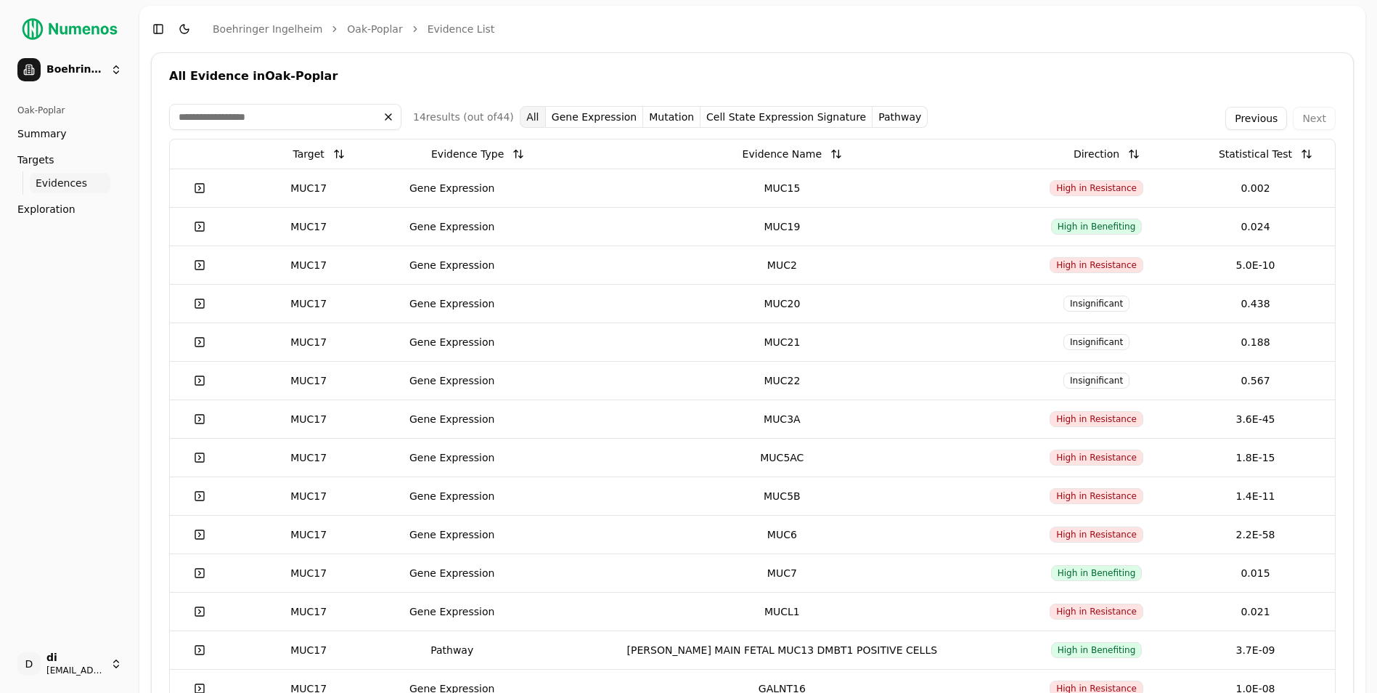
click at [1090, 121] on button "Previous" at bounding box center [1256, 118] width 62 height 23
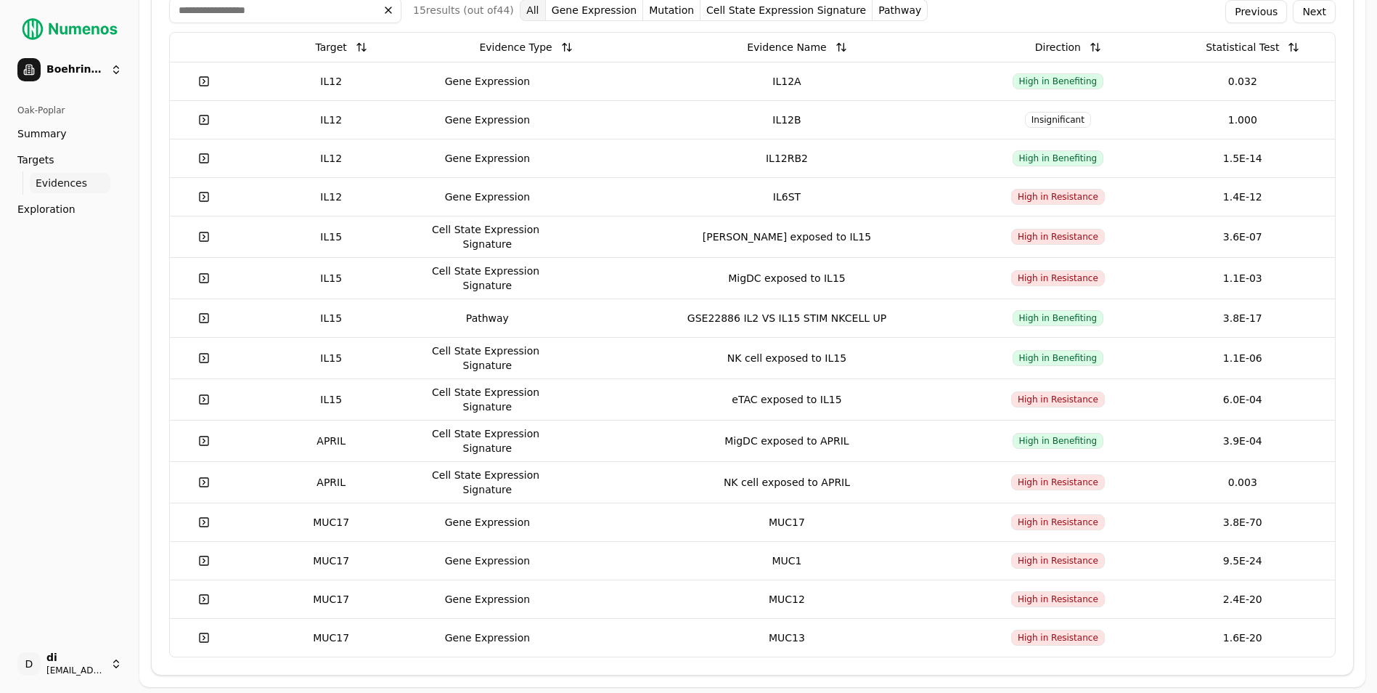
scroll to position [34, 0]
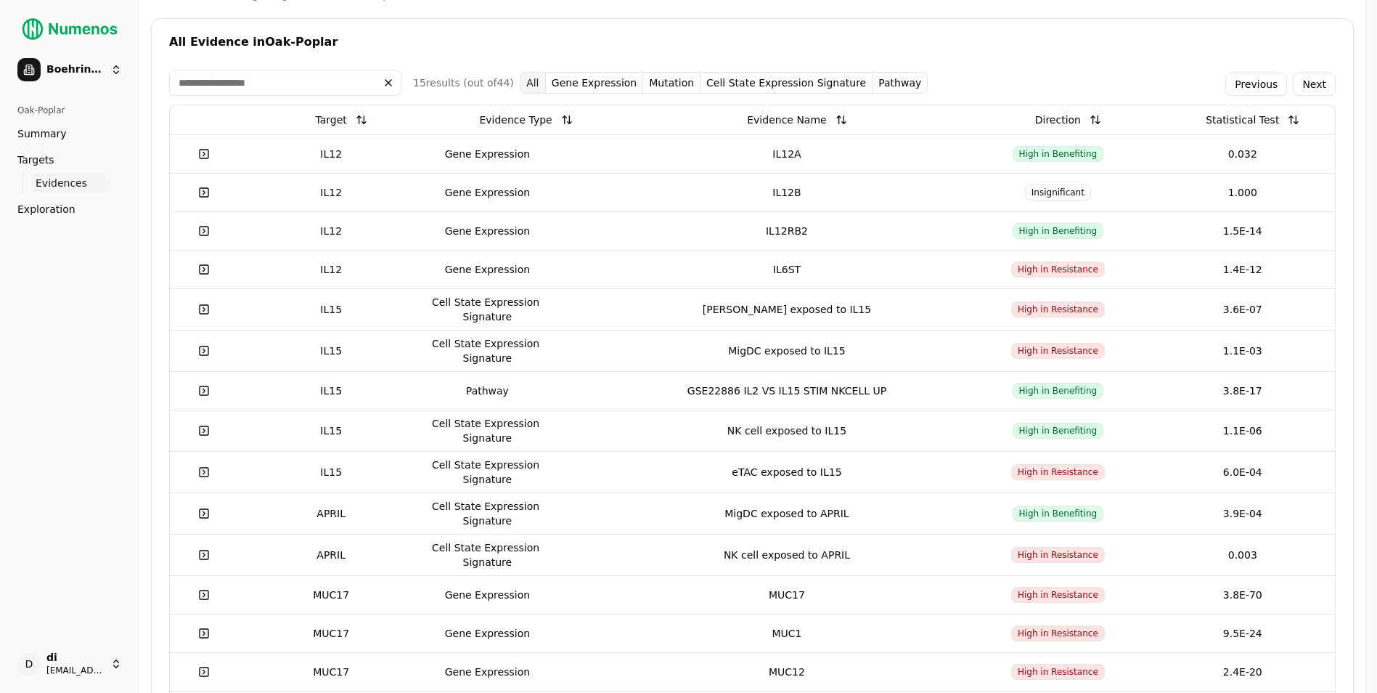
click at [1090, 77] on button "Previous" at bounding box center [1256, 84] width 62 height 23
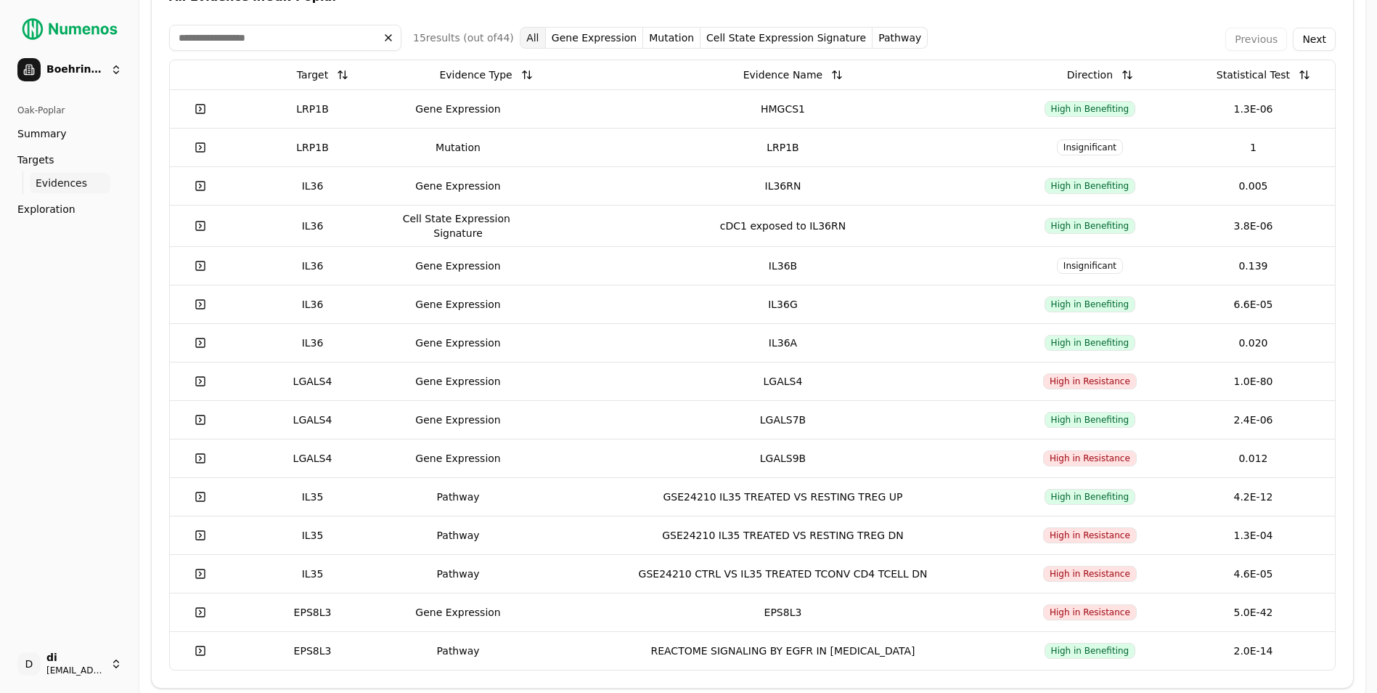
scroll to position [92, 0]
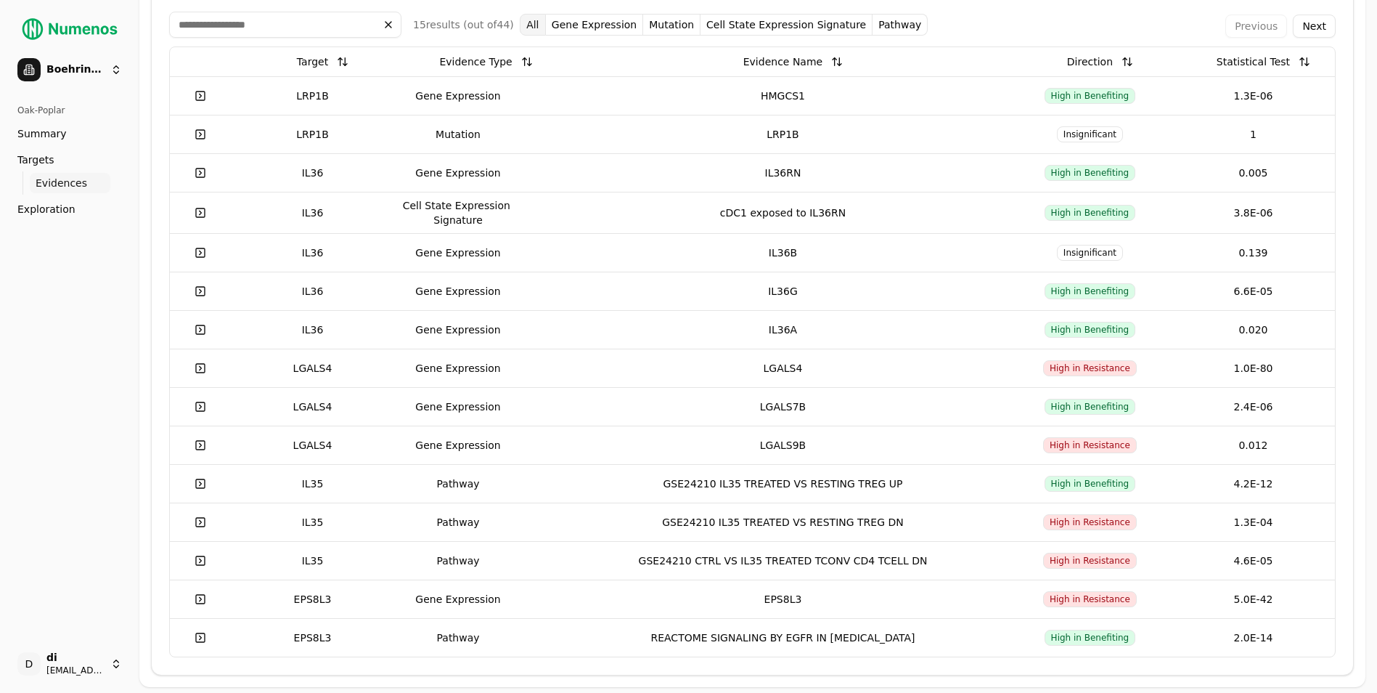
click at [1090, 23] on button "Next" at bounding box center [1314, 26] width 43 height 23
